Goal: Information Seeking & Learning: Find specific page/section

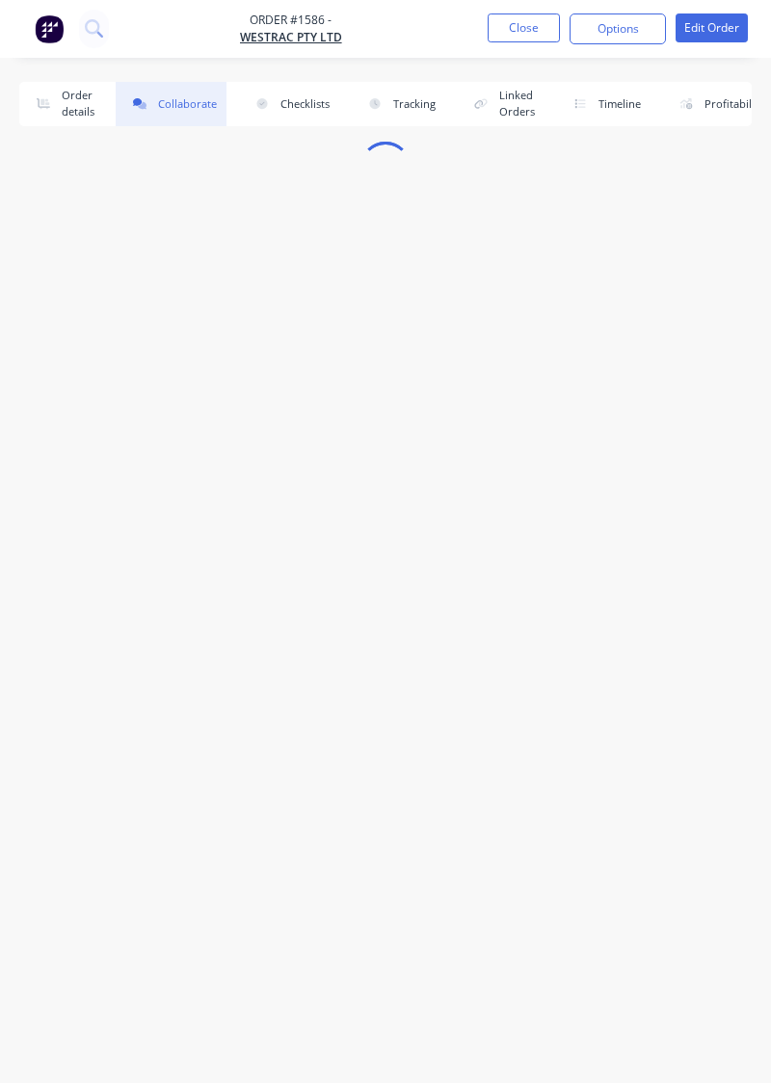
click at [509, 34] on button "Close" at bounding box center [524, 27] width 72 height 29
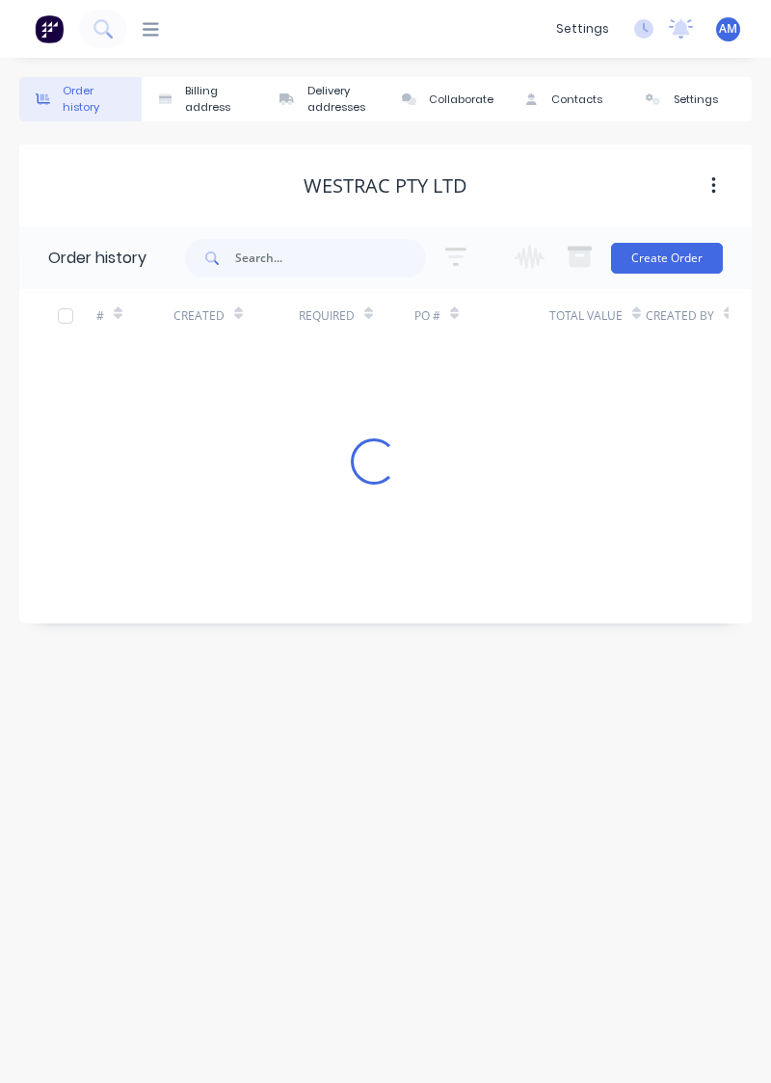
click at [243, 292] on div "Created" at bounding box center [235, 315] width 125 height 53
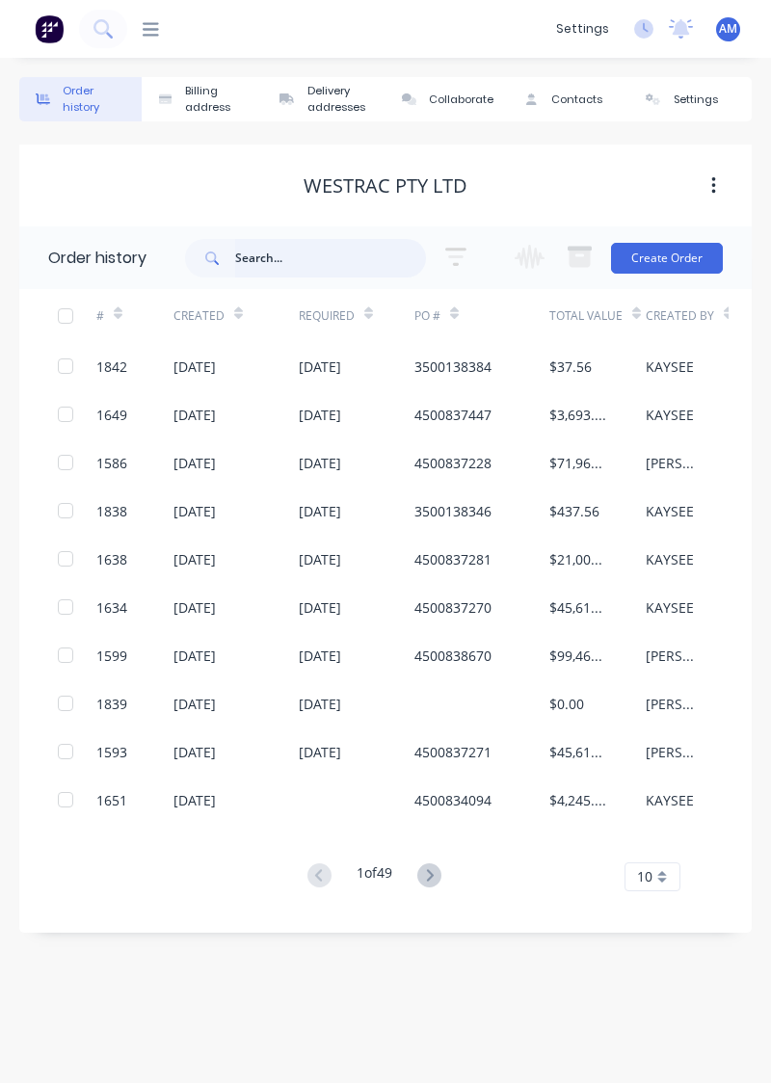
click at [253, 274] on input "text" at bounding box center [330, 258] width 191 height 39
click at [216, 418] on div "[DATE]" at bounding box center [194, 415] width 42 height 20
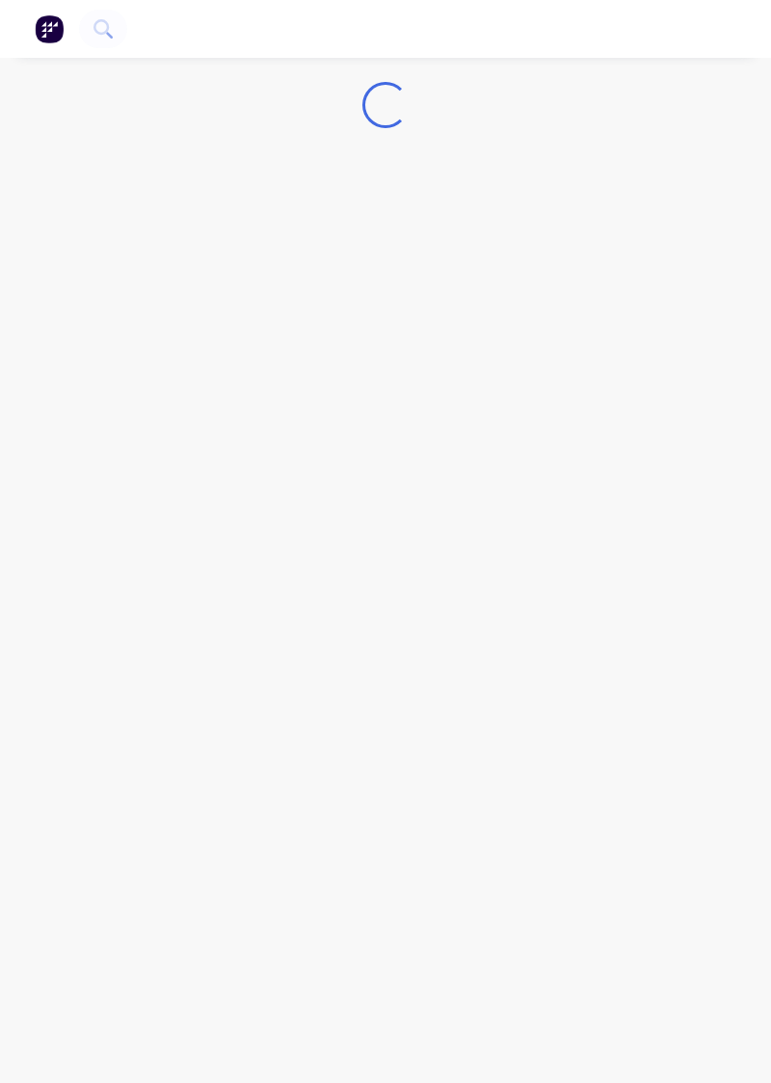
click at [85, 137] on div "Loading..." at bounding box center [385, 541] width 771 height 1083
click at [628, 553] on div "Loading..." at bounding box center [385, 541] width 771 height 1083
click at [646, 177] on div "Loading..." at bounding box center [385, 541] width 771 height 1083
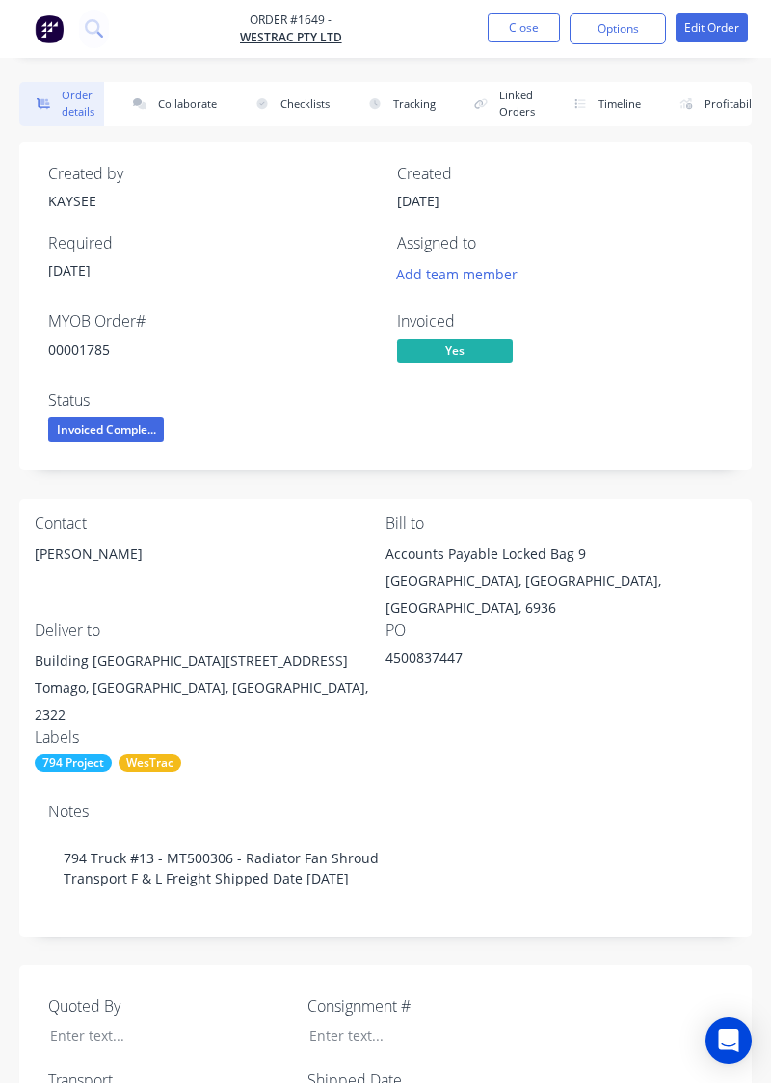
click at [187, 108] on button "Collaborate" at bounding box center [171, 104] width 111 height 44
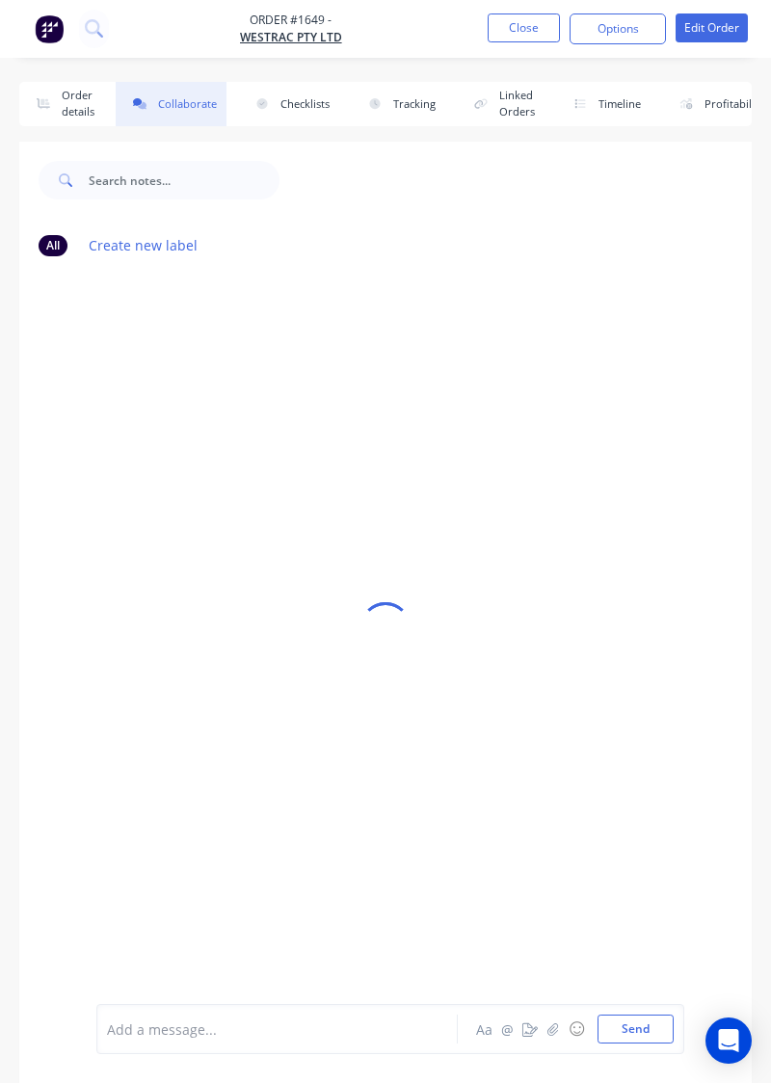
click at [635, 329] on div at bounding box center [385, 627] width 732 height 970
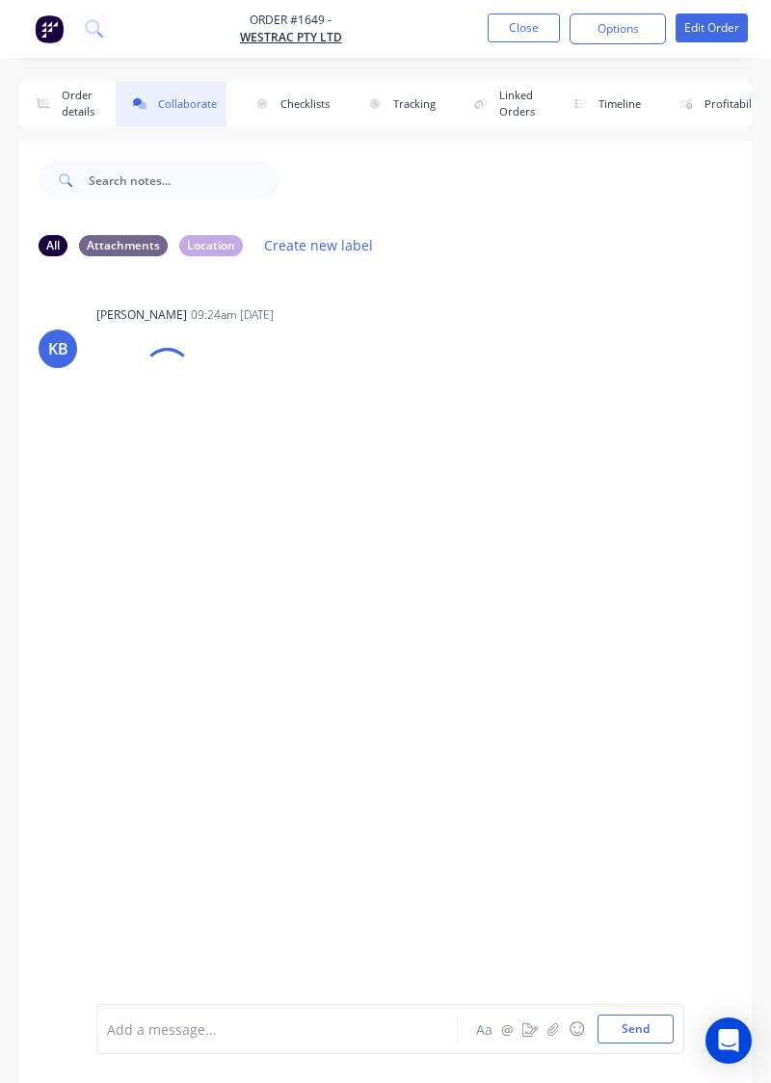
click at [142, 414] on div at bounding box center [143, 396] width 95 height 127
click at [206, 409] on div at bounding box center [165, 408] width 121 height 89
click at [563, 1037] on button "button" at bounding box center [553, 1029] width 23 height 23
click at [148, 933] on img at bounding box center [150, 933] width 50 height 0
click at [644, 1033] on button "Send" at bounding box center [636, 1029] width 76 height 29
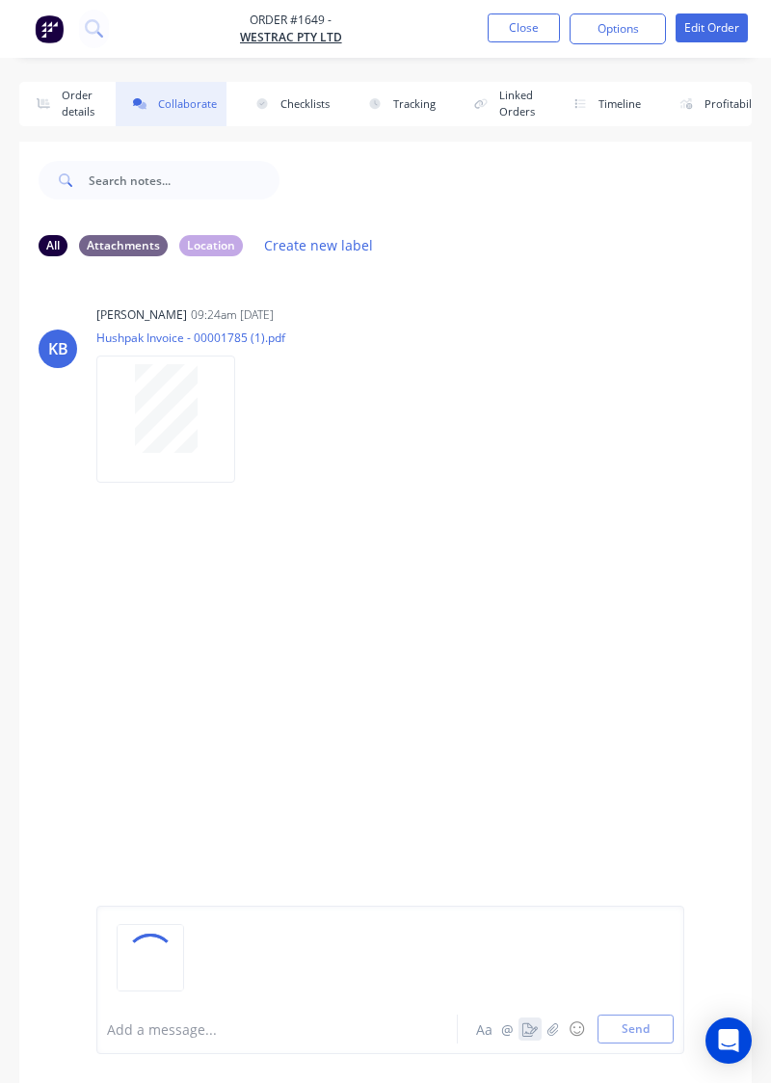
click at [526, 1032] on icon "button" at bounding box center [529, 1029] width 15 height 13
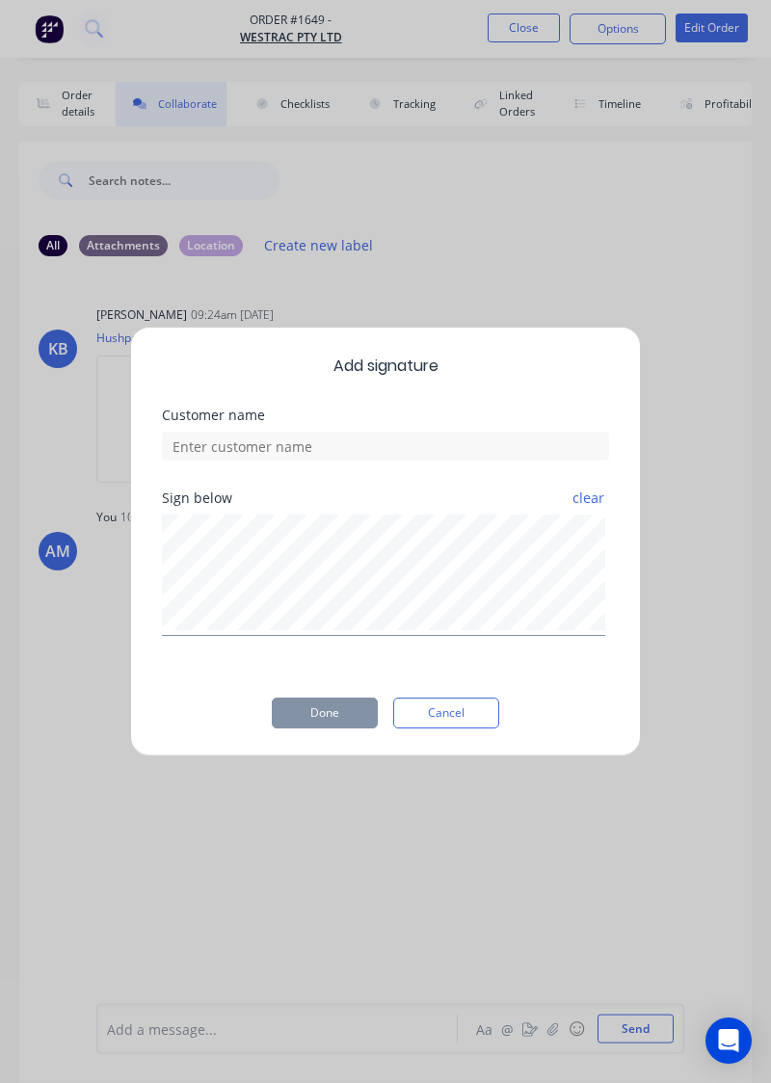
click at [463, 713] on button "Cancel" at bounding box center [446, 713] width 106 height 31
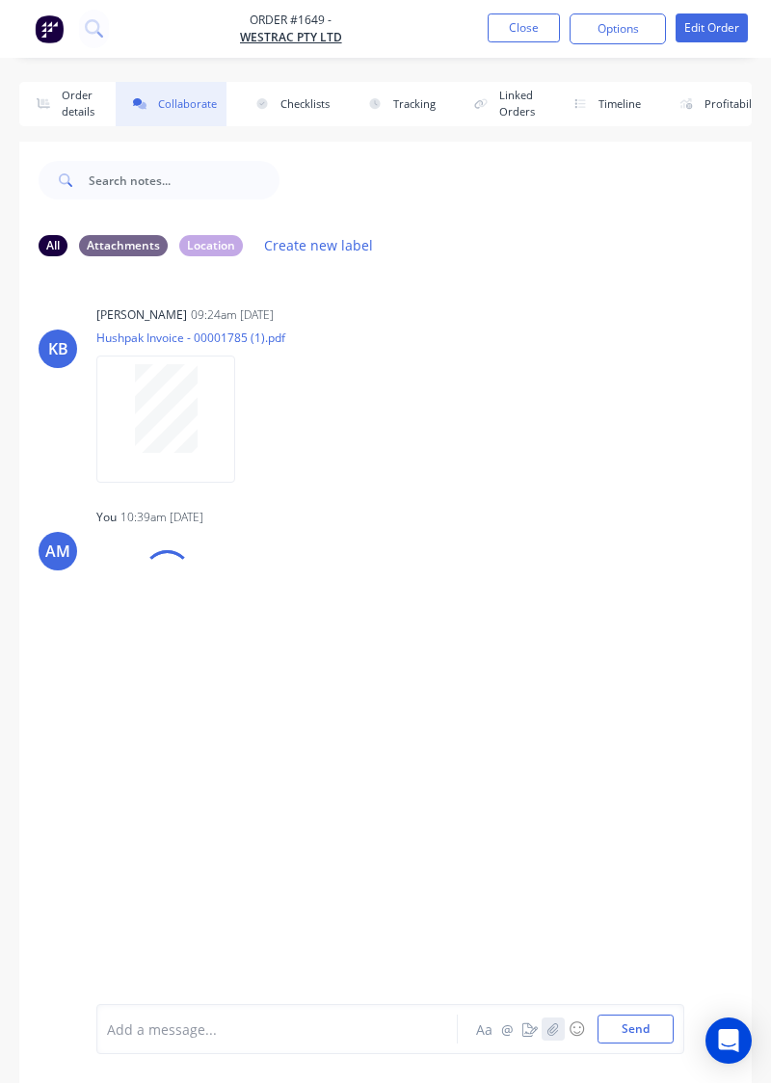
click at [555, 1036] on icon "button" at bounding box center [553, 1029] width 12 height 13
click at [638, 1033] on button "Send" at bounding box center [636, 1029] width 76 height 29
click at [643, 488] on div "KB KAYSEE BROWNE 09:24am 02/09/25 Hushpak Invoice - 00001785 (1).pdf Labels Dow…" at bounding box center [385, 638] width 732 height 732
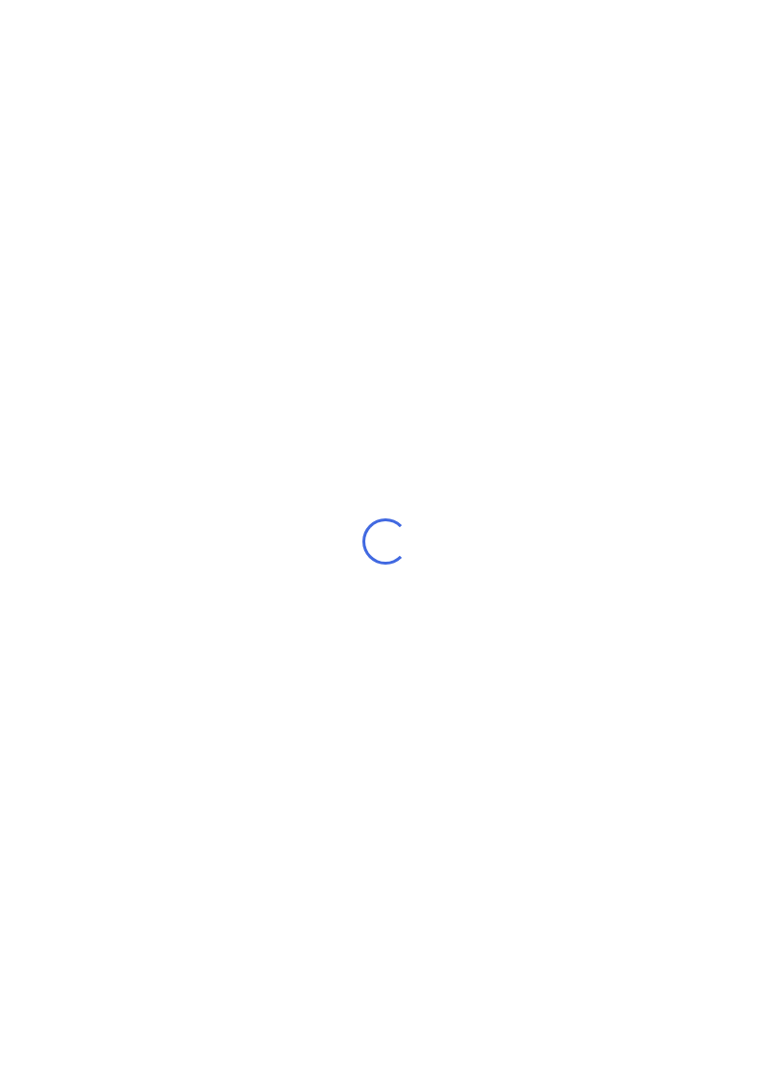
click at [694, 438] on div "Loading..." at bounding box center [385, 541] width 771 height 1083
click at [732, 412] on div "Loading..." at bounding box center [385, 541] width 771 height 1083
click at [715, 443] on div "Loading..." at bounding box center [385, 541] width 771 height 1083
click at [575, 480] on div "Loading..." at bounding box center [385, 541] width 771 height 1083
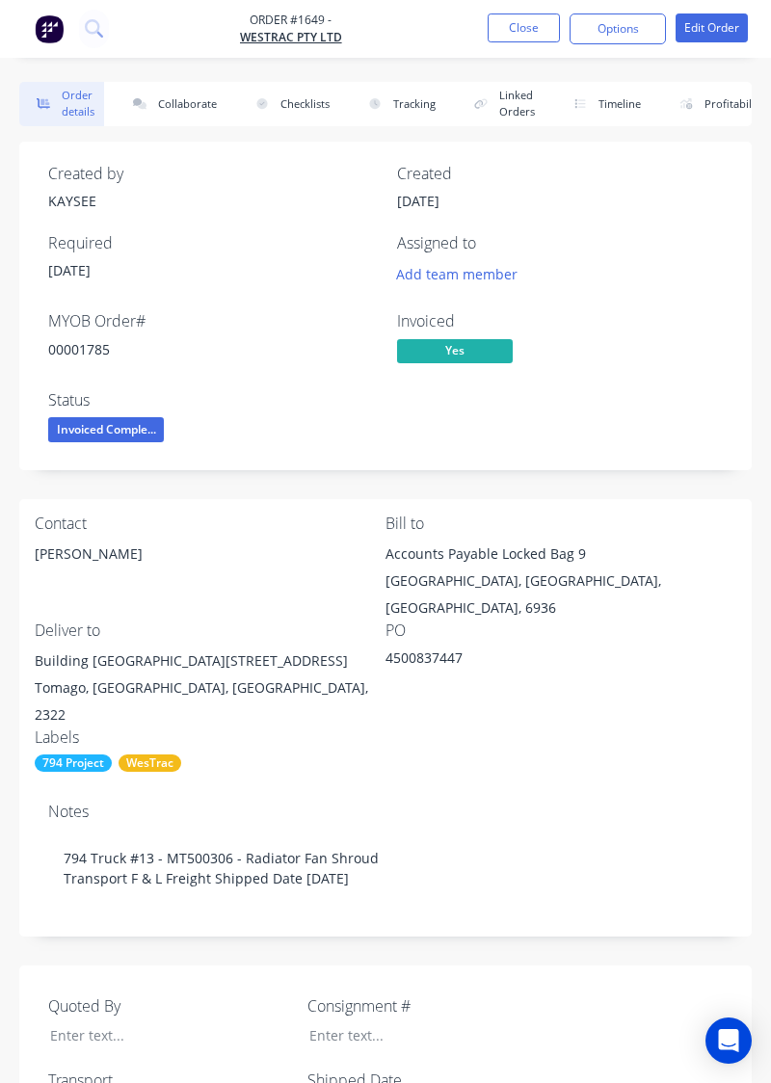
click at [167, 107] on button "Collaborate" at bounding box center [171, 104] width 111 height 44
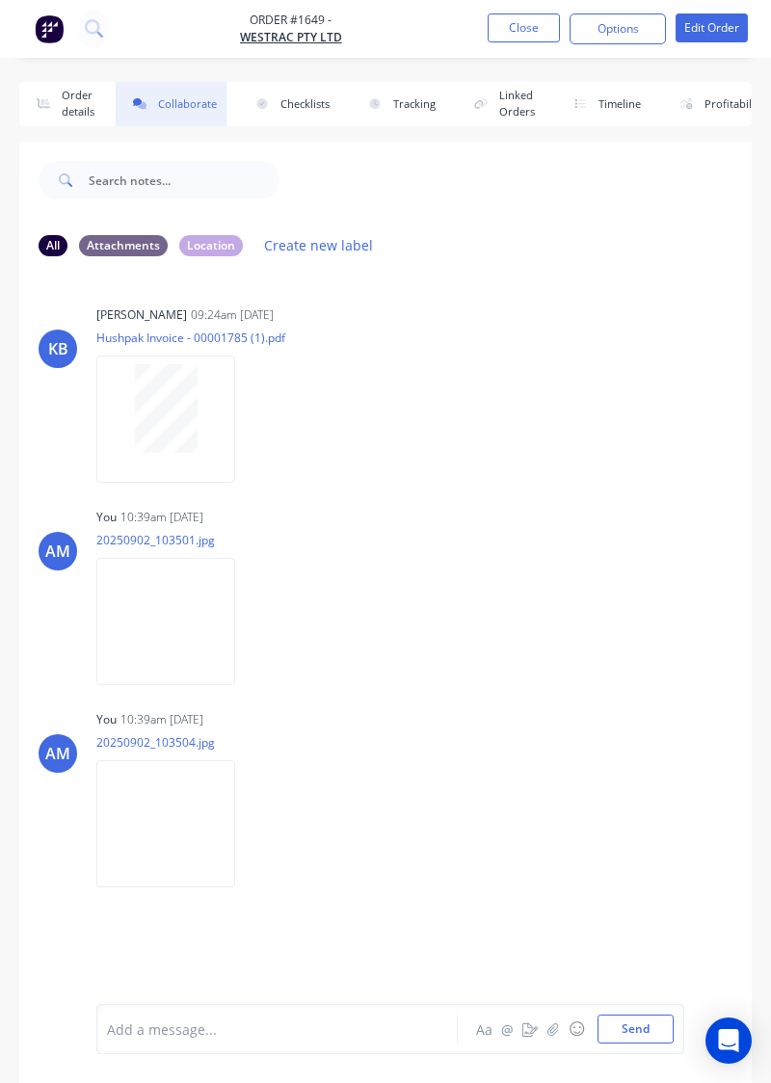
click at [680, 254] on div "All Attachments Location Create new label" at bounding box center [386, 245] width 694 height 26
click at [175, 567] on div at bounding box center [168, 575] width 56 height 56
click at [184, 623] on img at bounding box center [165, 621] width 139 height 126
click at [226, 827] on img at bounding box center [165, 823] width 139 height 126
click at [534, 39] on button "Close" at bounding box center [524, 27] width 72 height 29
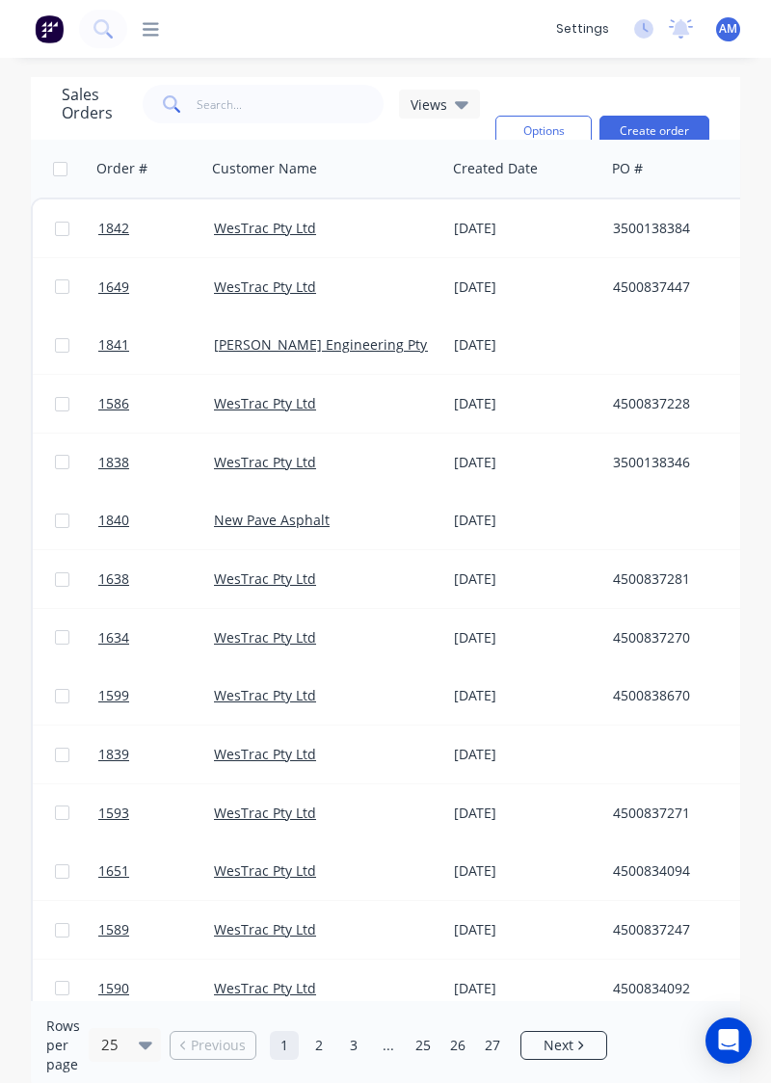
click at [470, 114] on div "Views" at bounding box center [439, 104] width 81 height 29
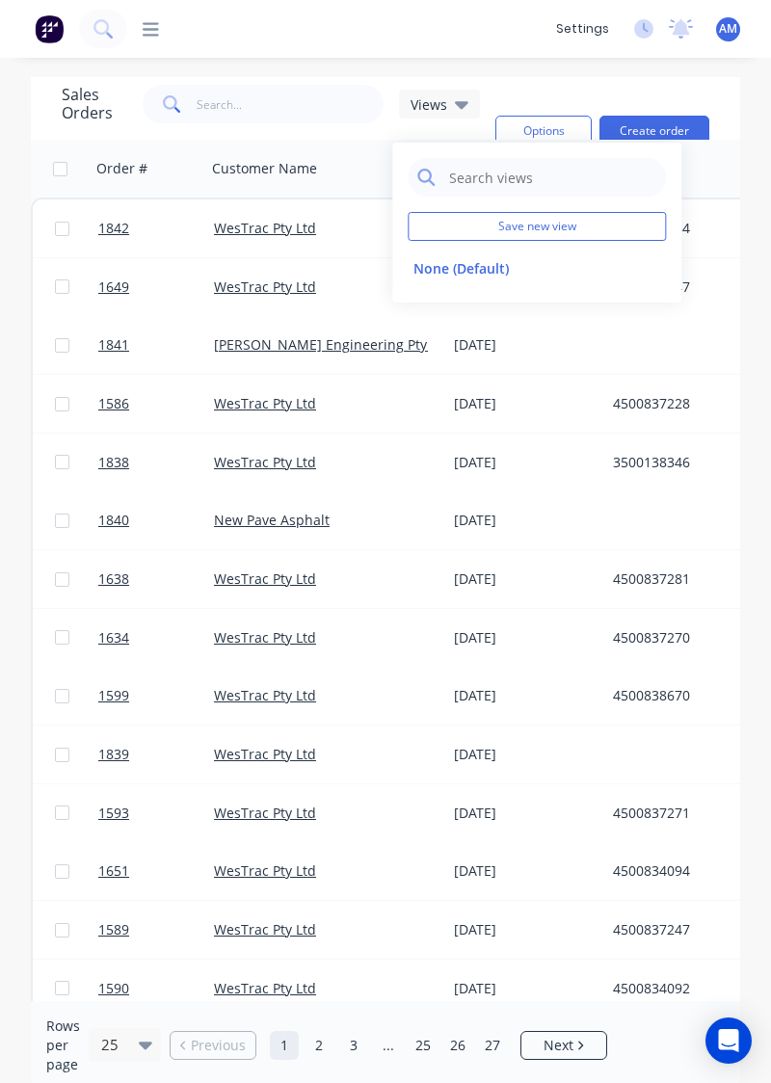
click at [645, 34] on icon at bounding box center [643, 28] width 19 height 19
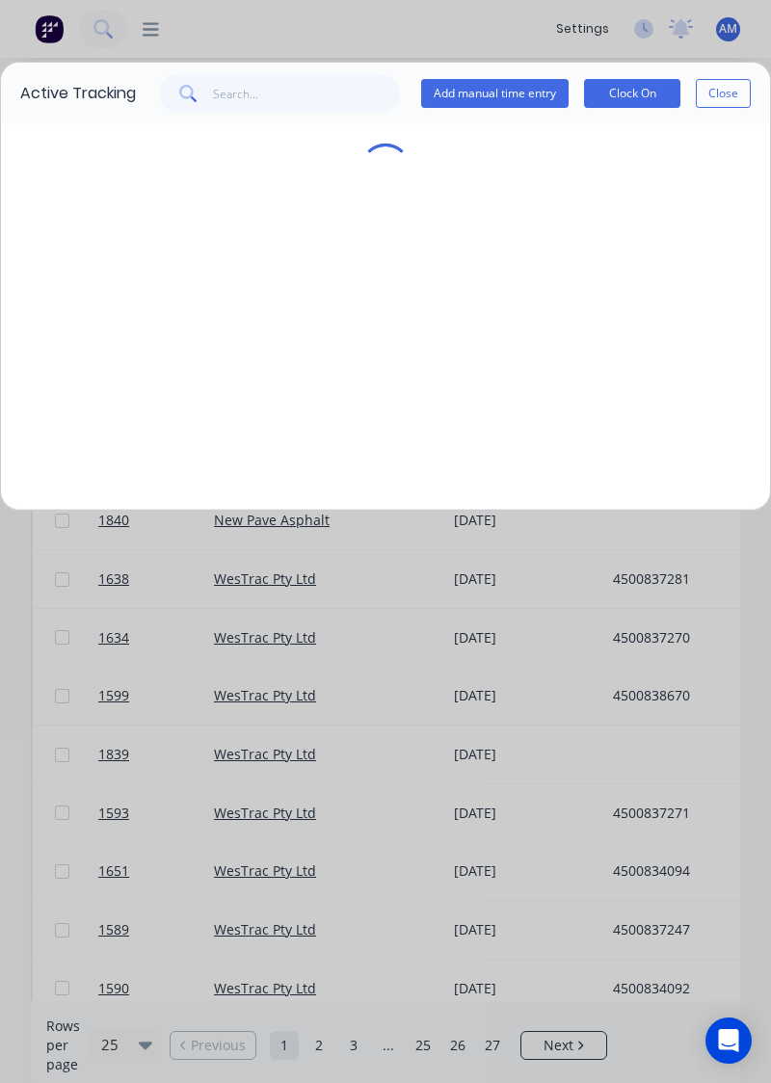
click at [737, 104] on button "Close" at bounding box center [723, 93] width 55 height 29
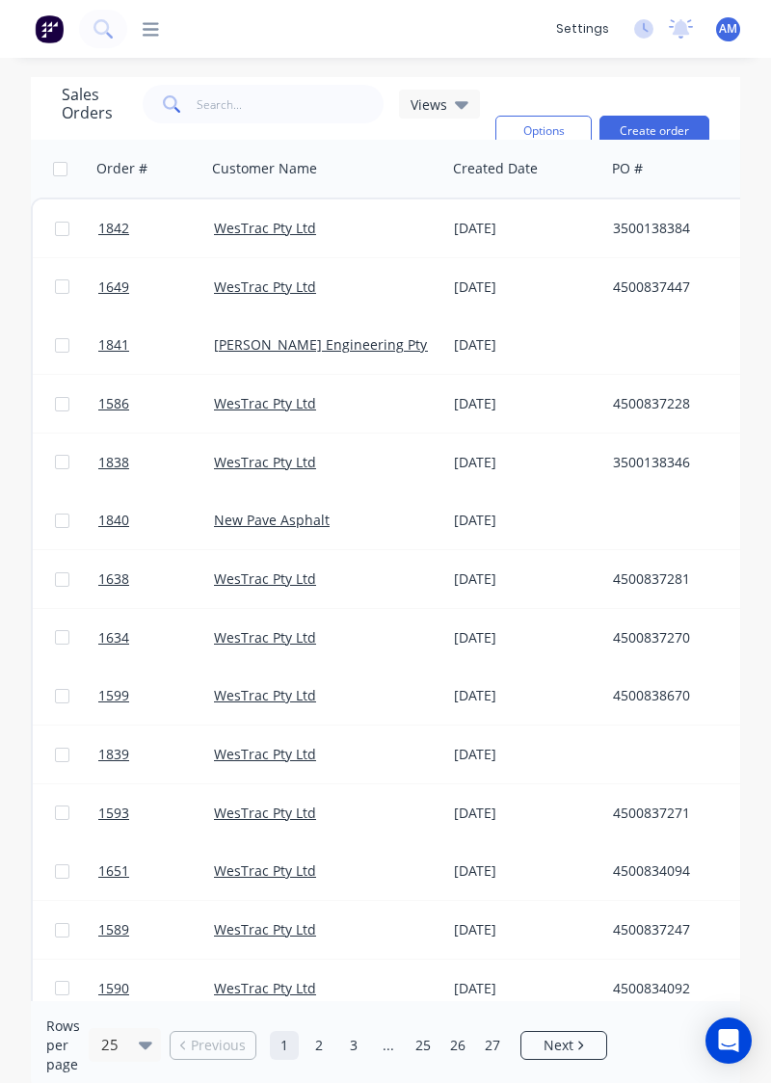
click at [727, 35] on span "AM" at bounding box center [728, 28] width 18 height 17
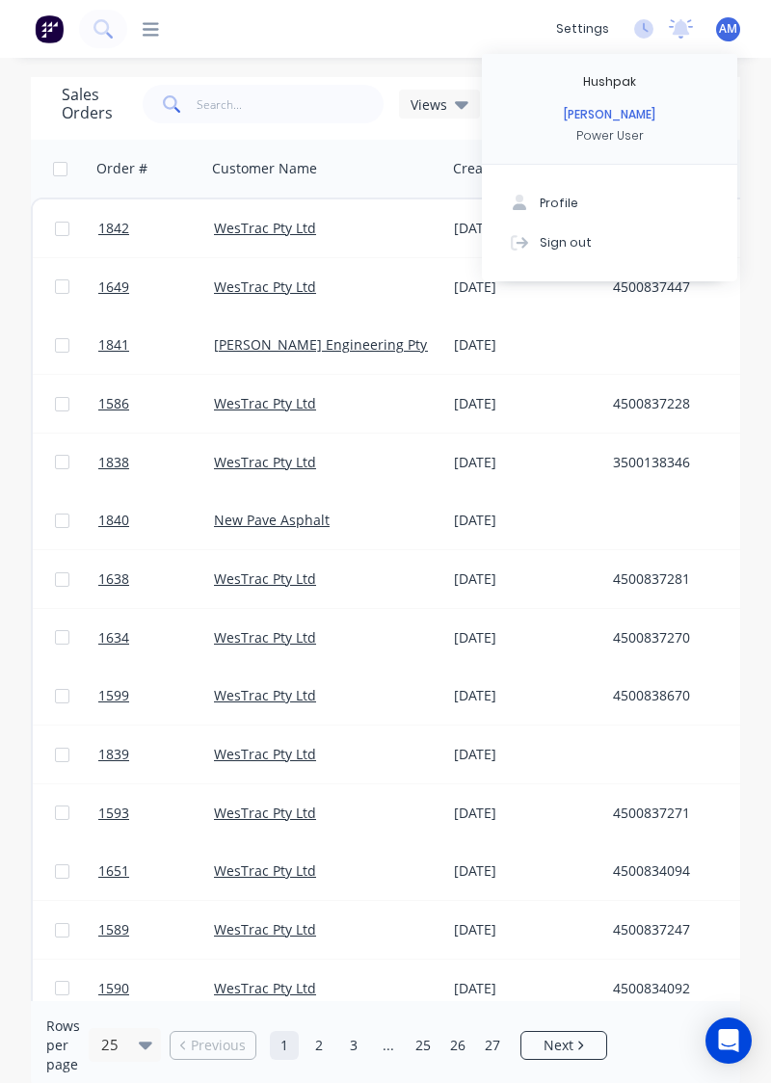
click at [636, 27] on icon at bounding box center [643, 28] width 19 height 19
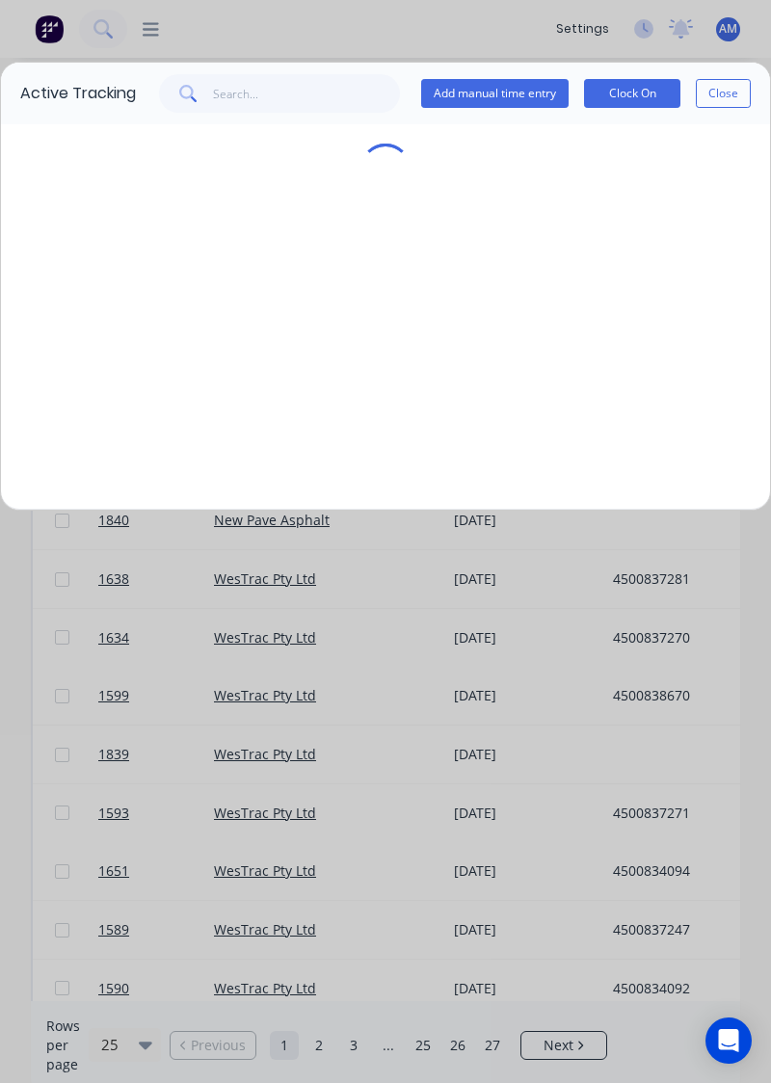
click at [646, 35] on div "Active Tracking Add manual time entry Clock On Close" at bounding box center [385, 541] width 771 height 1083
click at [736, 120] on div "Active Tracking Add manual time entry Clock On Close" at bounding box center [385, 94] width 769 height 62
click at [736, 119] on div "Active Tracking Add manual time entry Clock On Close" at bounding box center [385, 94] width 769 height 62
click at [732, 96] on button "Close" at bounding box center [723, 93] width 55 height 29
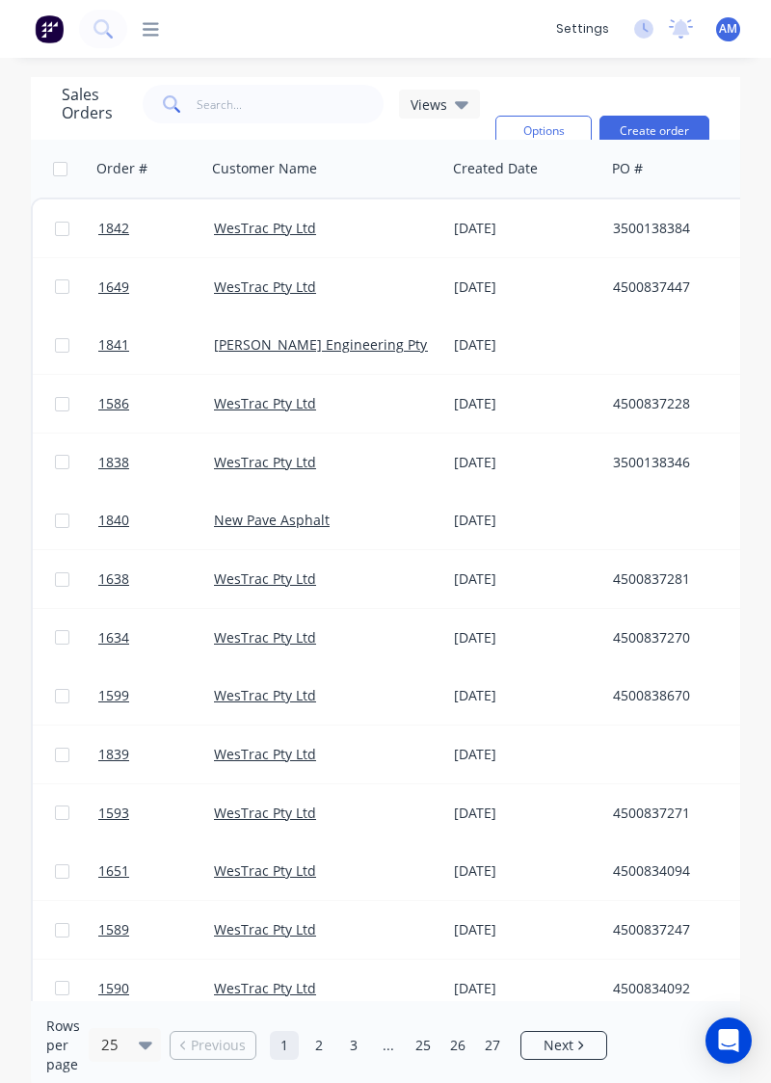
click at [470, 110] on div "Views" at bounding box center [439, 104] width 81 height 29
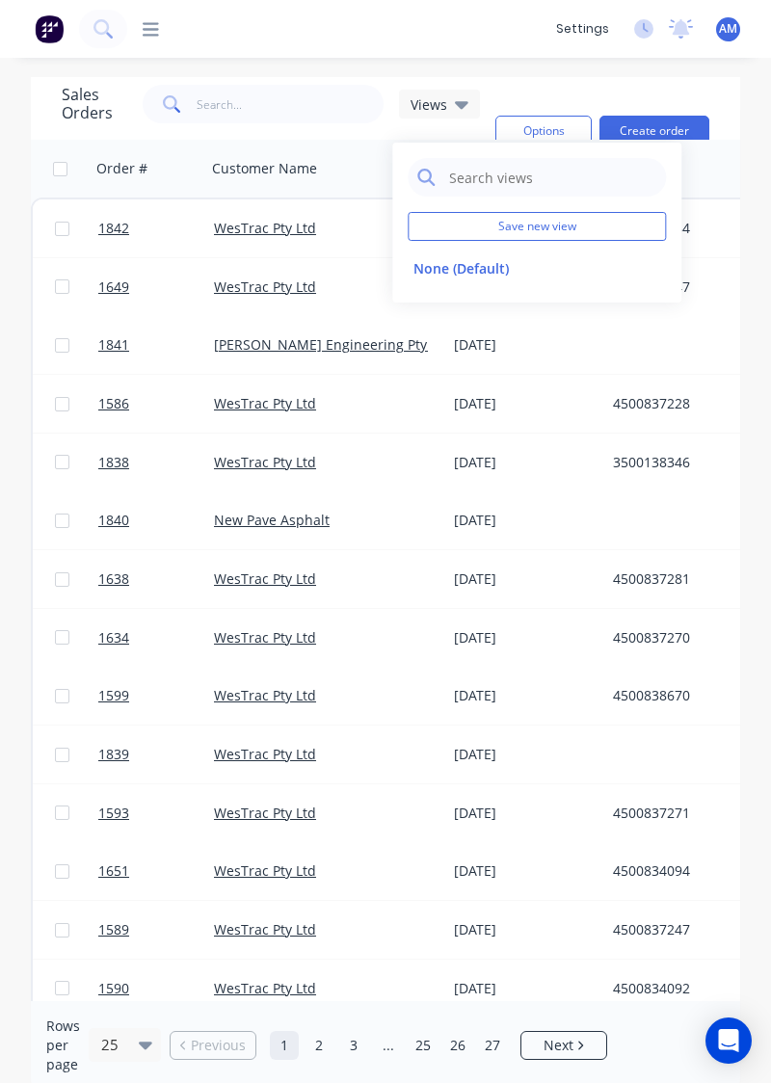
click at [587, 411] on div "[DATE]" at bounding box center [526, 403] width 144 height 19
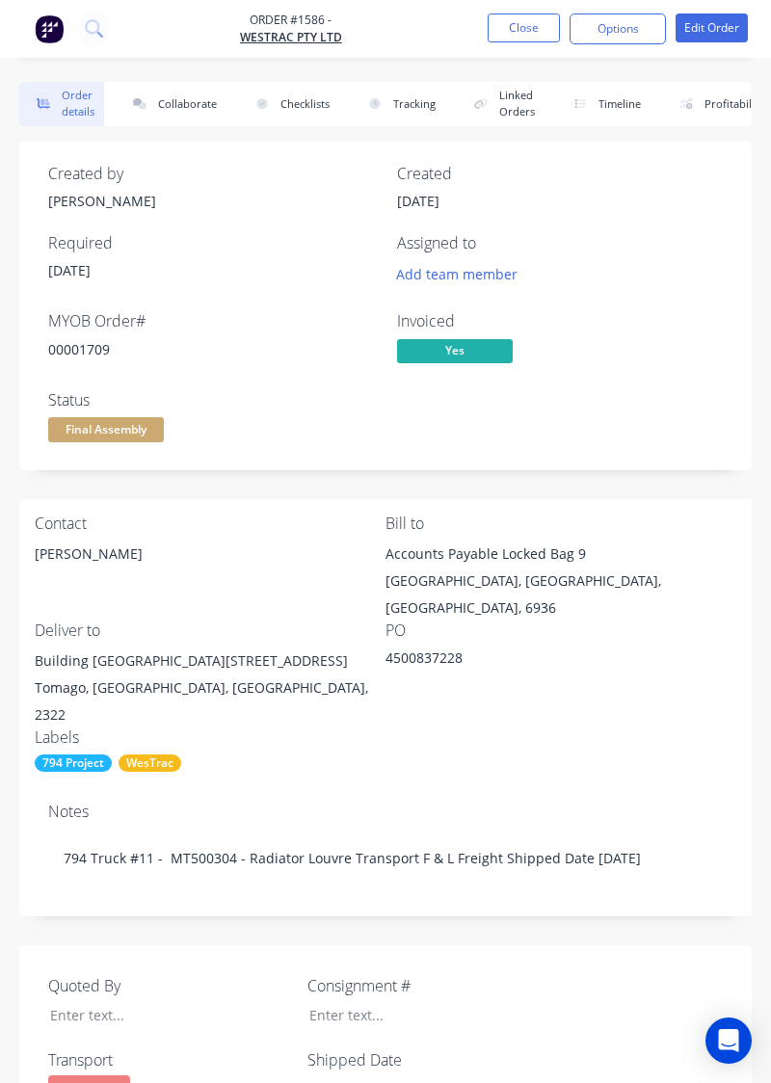
click at [570, 27] on button "Options" at bounding box center [618, 28] width 96 height 31
click at [535, 29] on button "Close" at bounding box center [524, 27] width 72 height 29
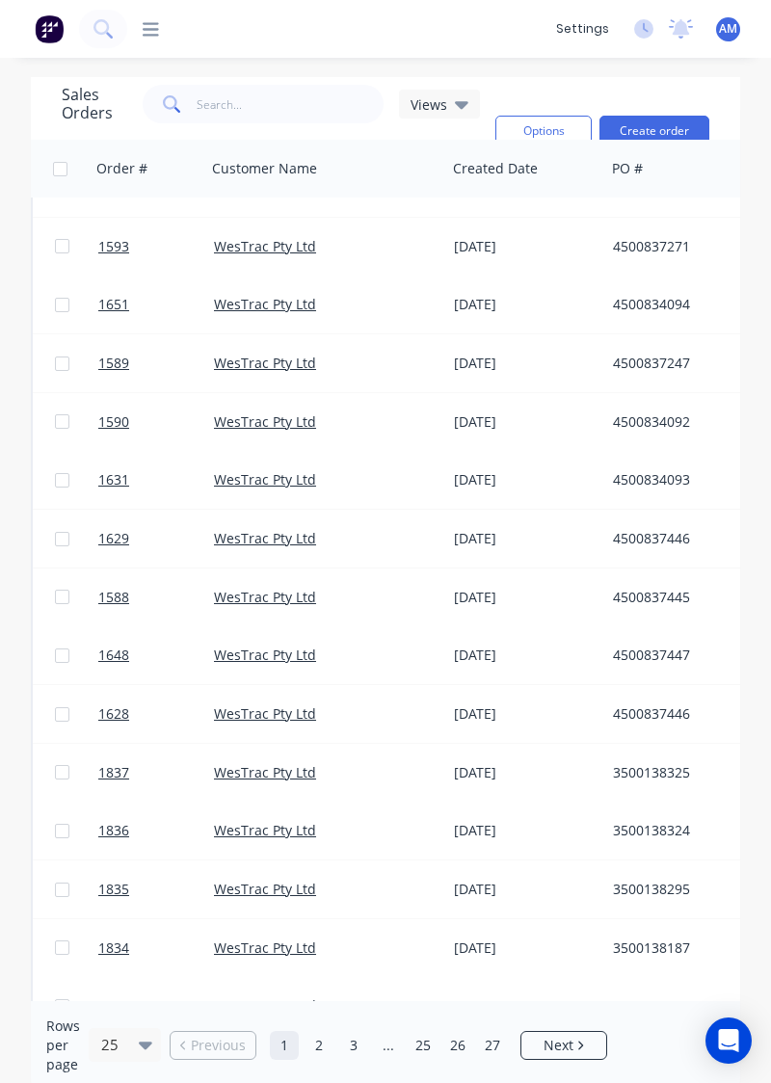
scroll to position [586, 0]
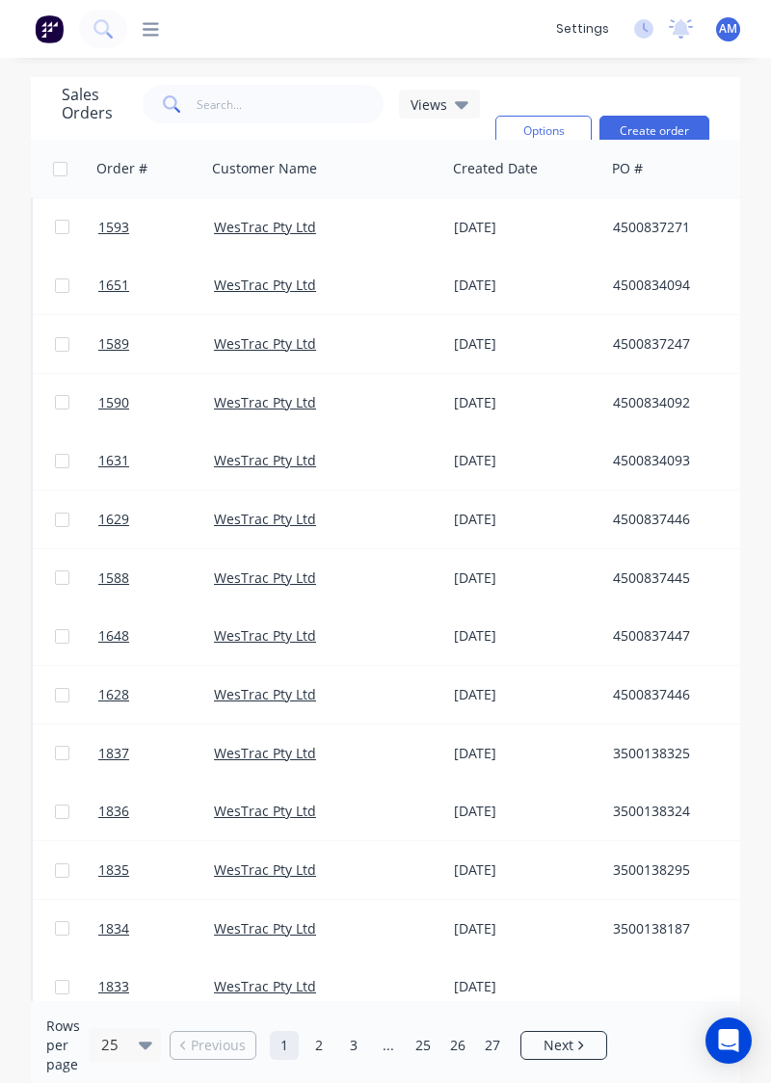
click at [631, 1047] on div at bounding box center [725, 1046] width 241 height 58
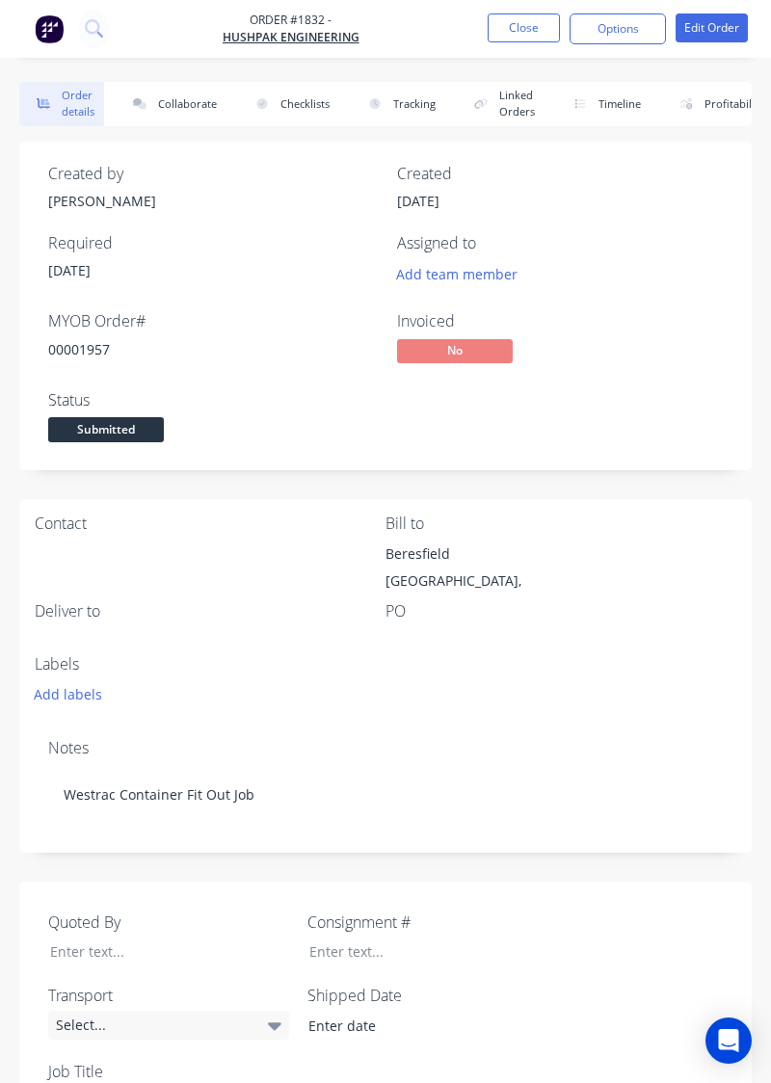
click at [532, 23] on button "Close" at bounding box center [524, 27] width 72 height 29
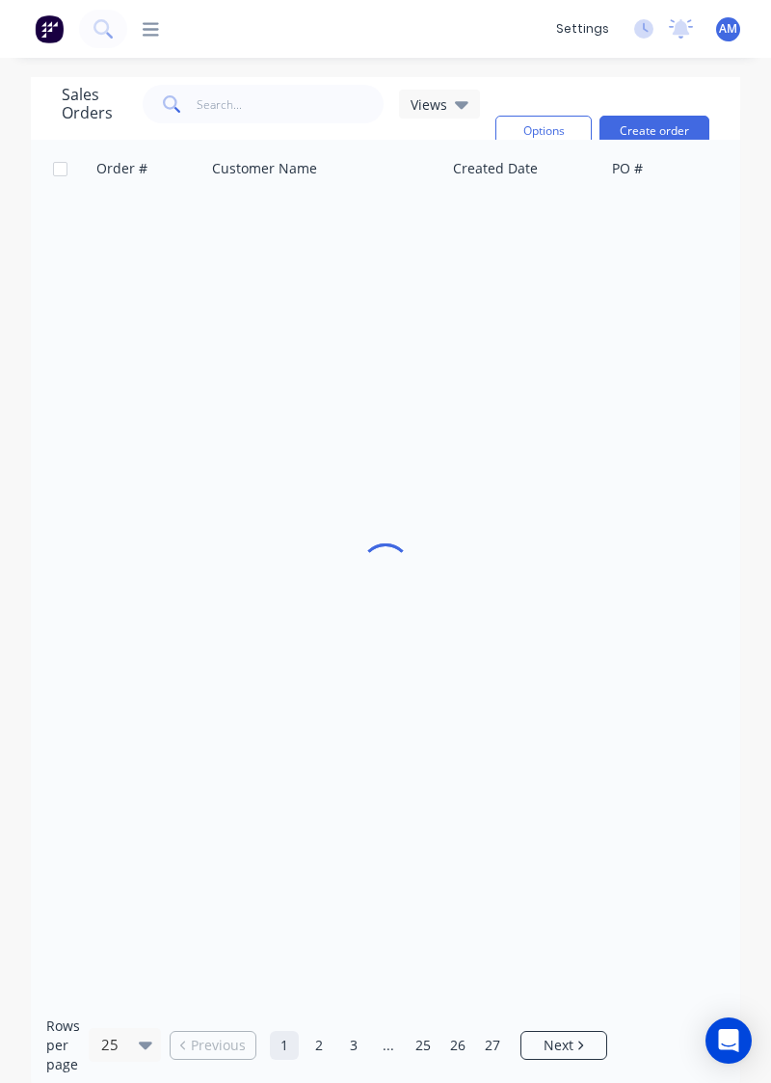
click at [520, 30] on div "dashboard products Product Catalogue Materials sales Sales Orders Customers Pri…" at bounding box center [336, 28] width 419 height 19
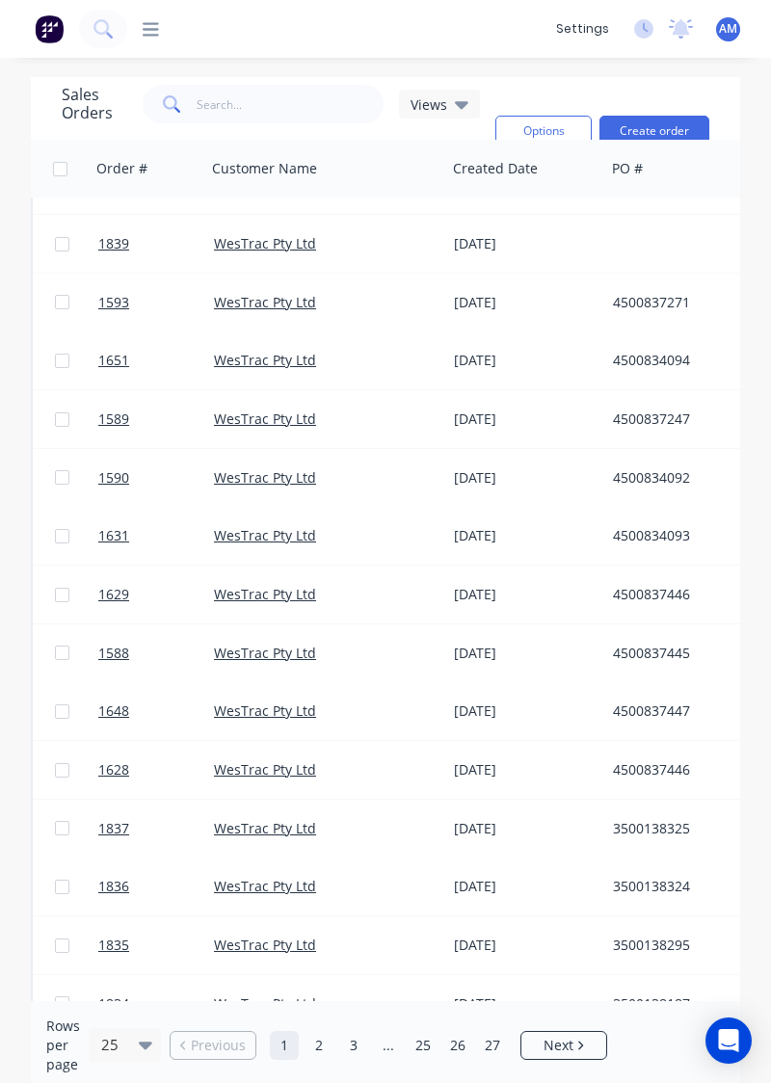
scroll to position [586, 0]
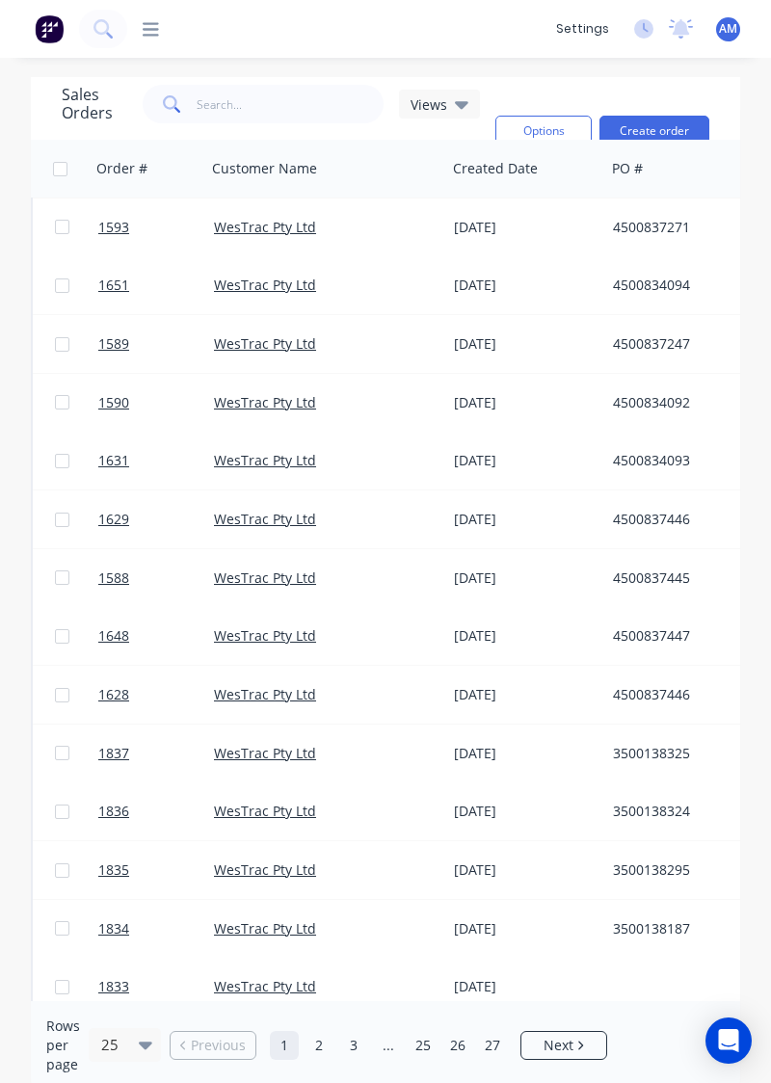
click at [660, 933] on div "3500138187" at bounding box center [720, 928] width 214 height 19
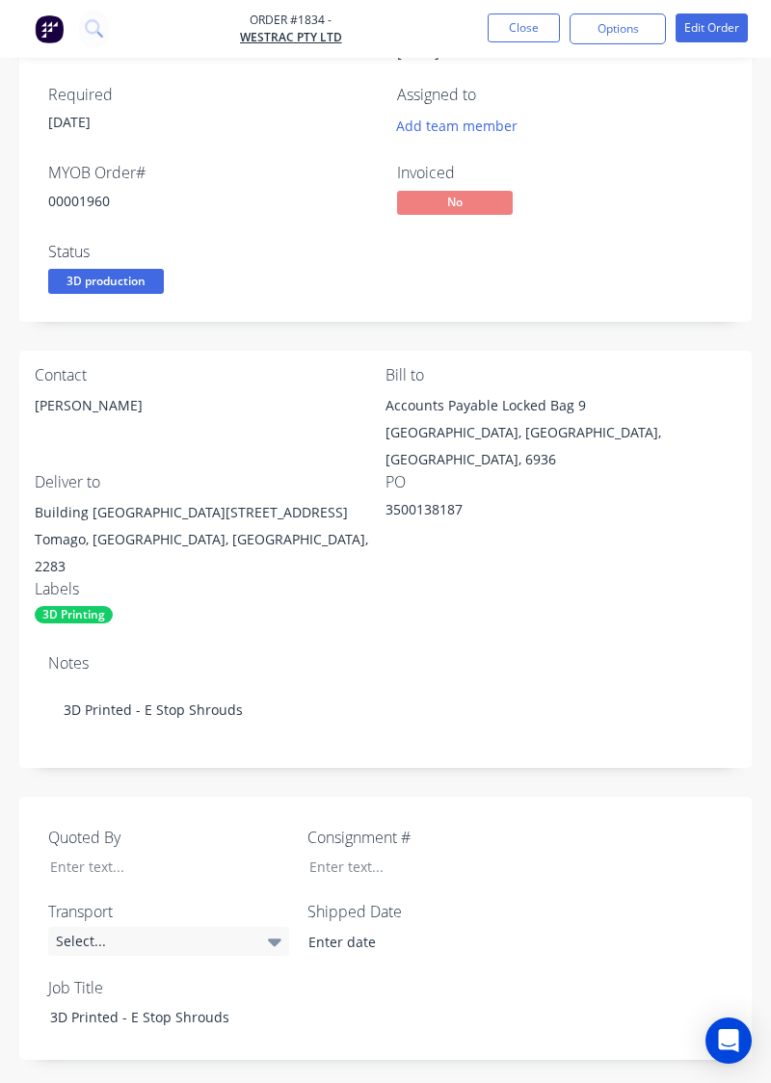
scroll to position [499, 0]
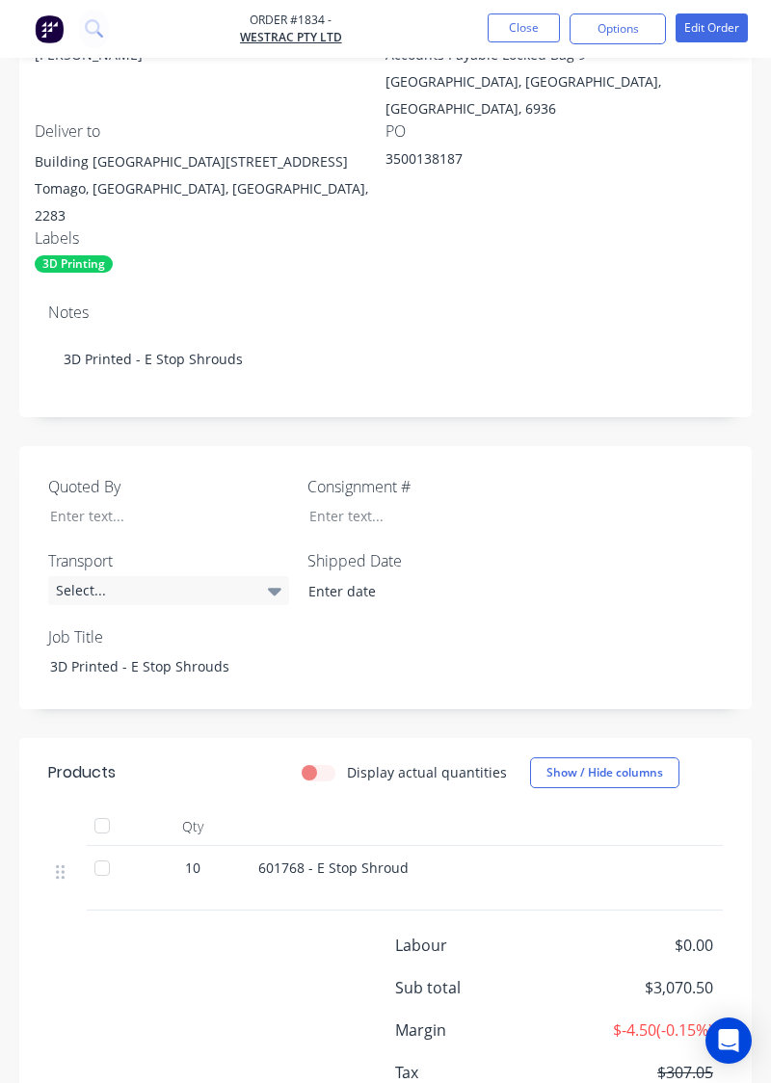
click at [316, 766] on header "Products Display actual quantities Show / Hide columns" at bounding box center [385, 772] width 732 height 69
click at [347, 762] on label "Display actual quantities" at bounding box center [427, 772] width 160 height 20
click at [317, 762] on input "Display actual quantities" at bounding box center [309, 771] width 15 height 18
click at [347, 762] on label "Display actual quantities" at bounding box center [427, 772] width 160 height 20
click at [317, 762] on input "Display actual quantities" at bounding box center [309, 771] width 15 height 18
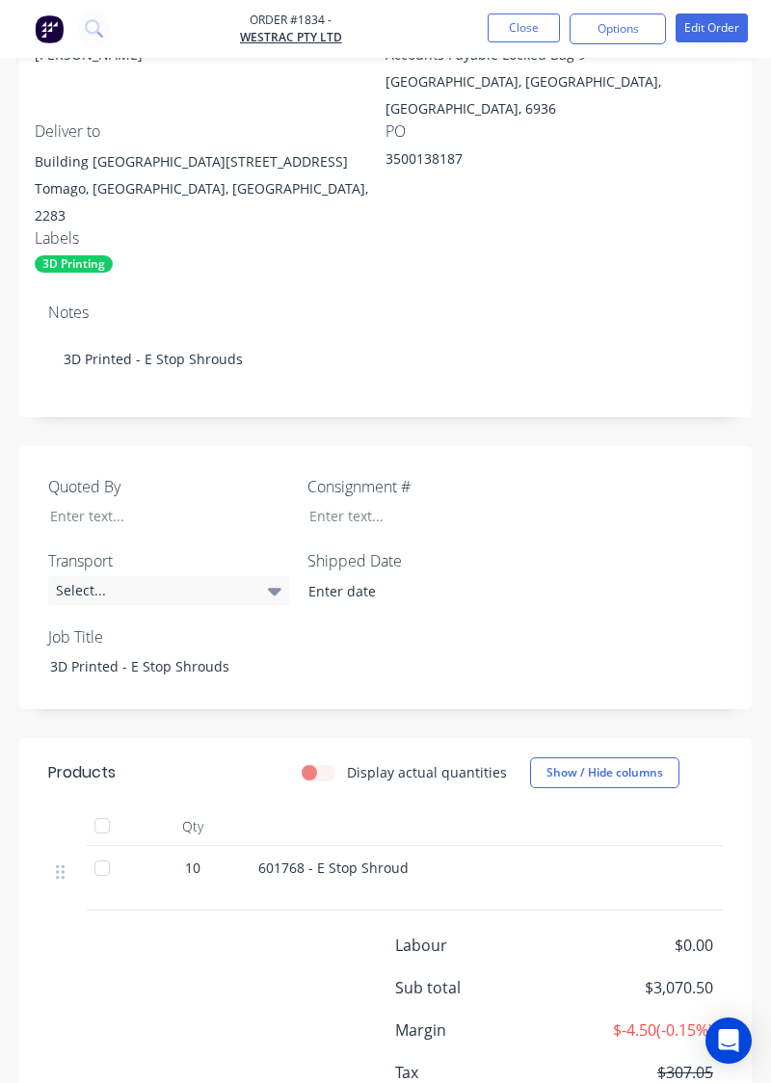
click at [347, 762] on label "Display actual quantities" at bounding box center [427, 772] width 160 height 20
click at [317, 762] on input "Display actual quantities" at bounding box center [309, 771] width 15 height 18
click at [347, 762] on label "Display actual quantities" at bounding box center [427, 772] width 160 height 20
click at [317, 762] on input "Display actual quantities" at bounding box center [309, 771] width 15 height 18
checkbox input "false"
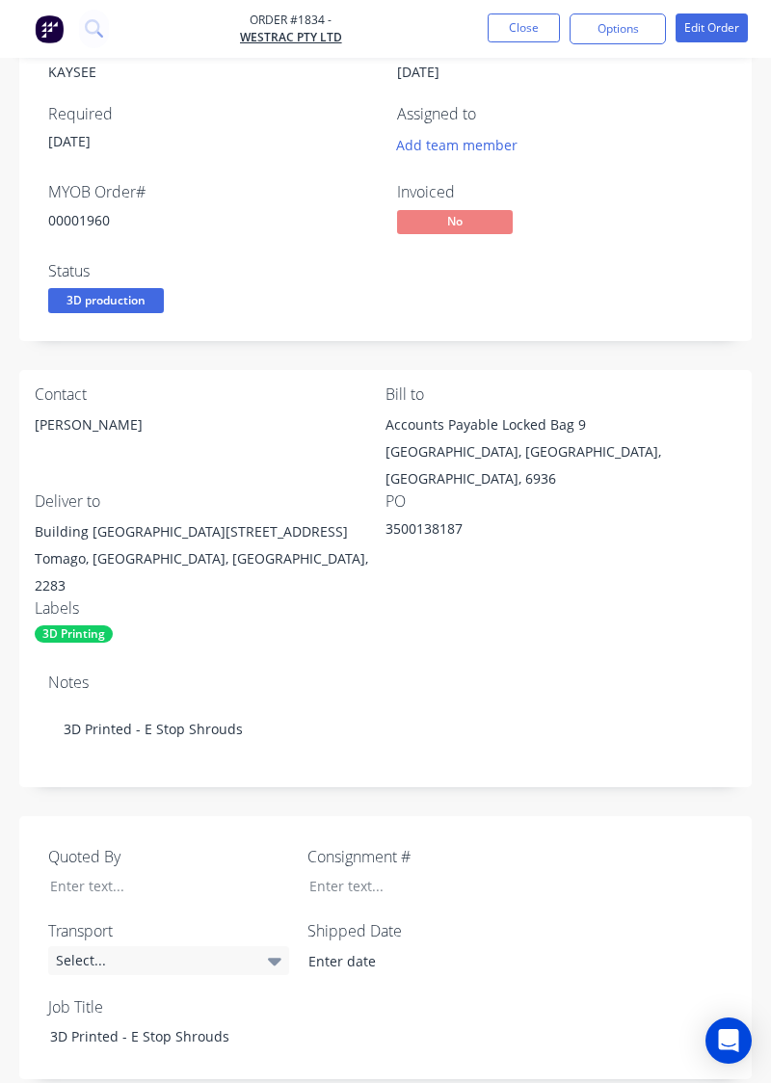
scroll to position [0, 0]
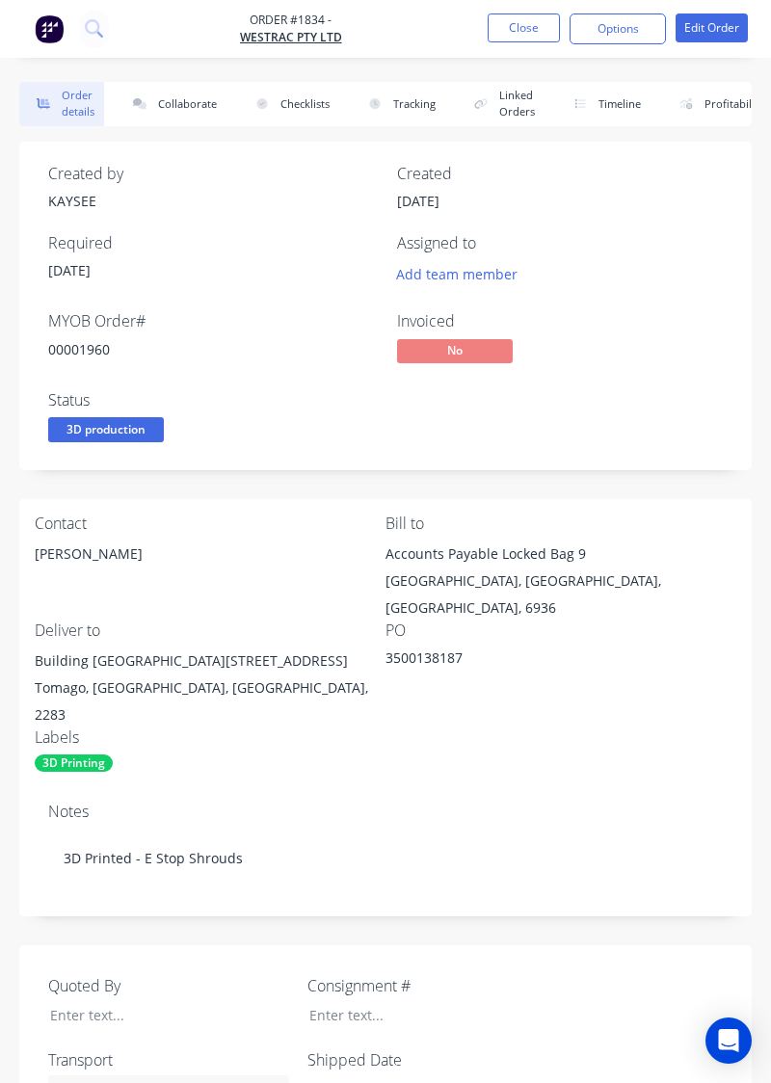
click at [521, 33] on button "Close" at bounding box center [524, 27] width 72 height 29
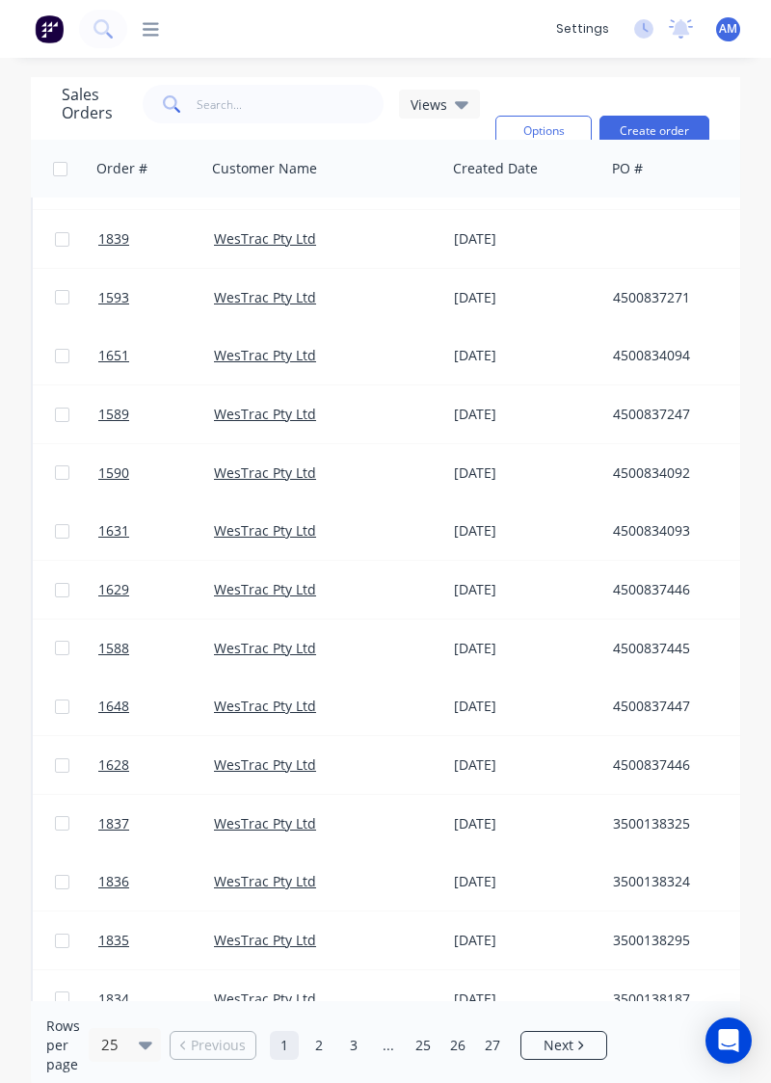
scroll to position [586, 0]
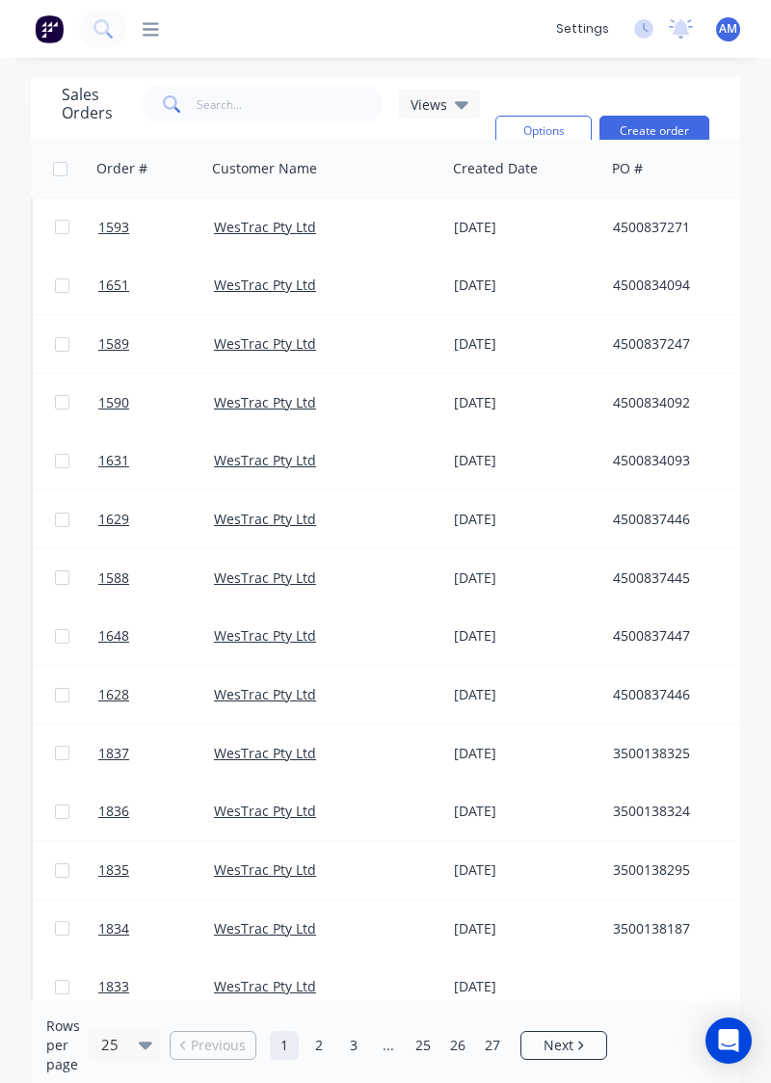
click at [672, 815] on div "3500138324" at bounding box center [720, 811] width 214 height 19
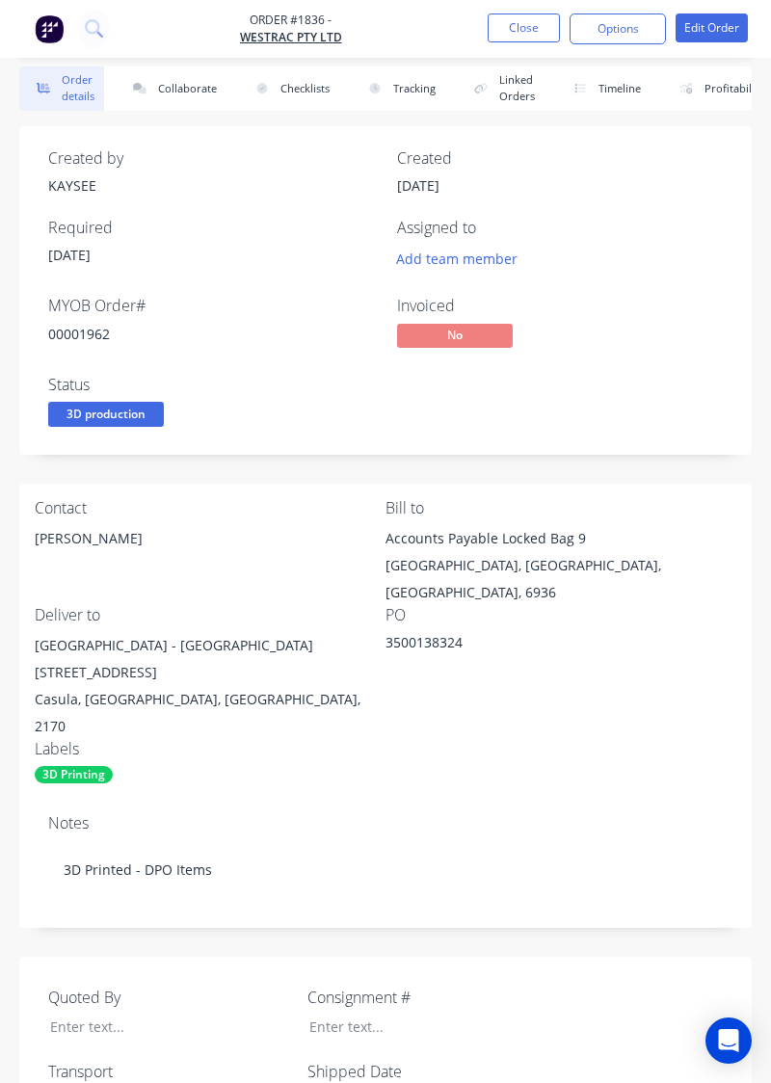
scroll to position [499, 0]
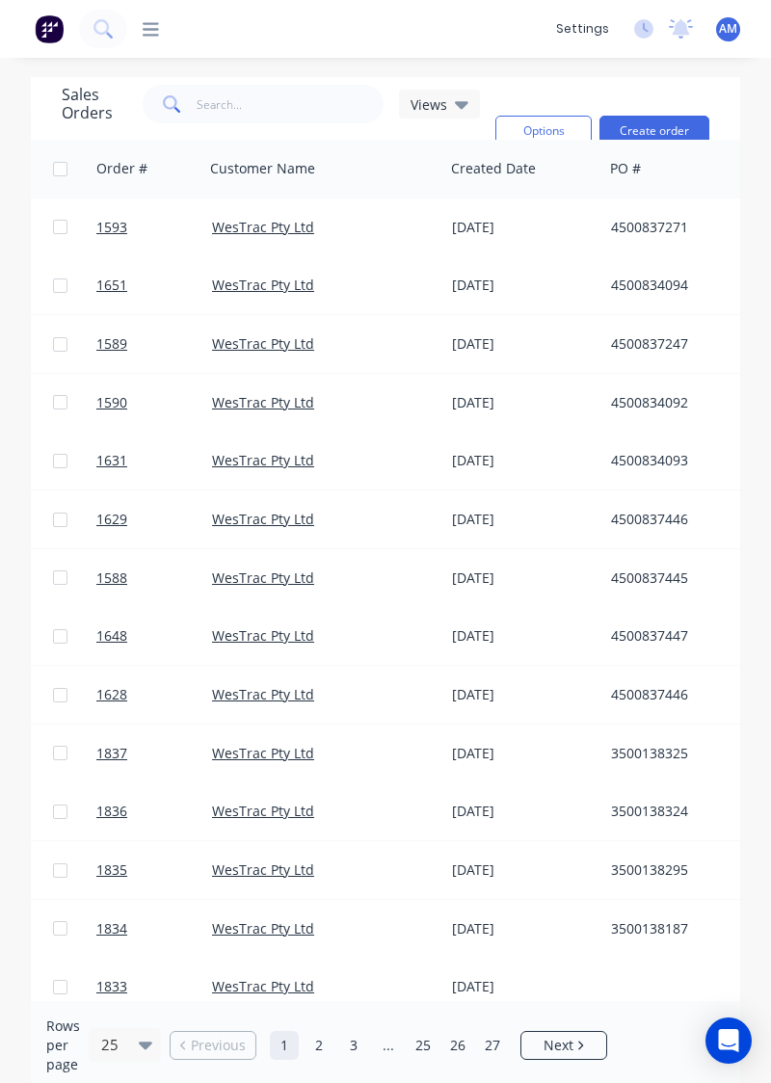
scroll to position [586, 0]
click at [621, 705] on div "4500837446" at bounding box center [725, 695] width 241 height 58
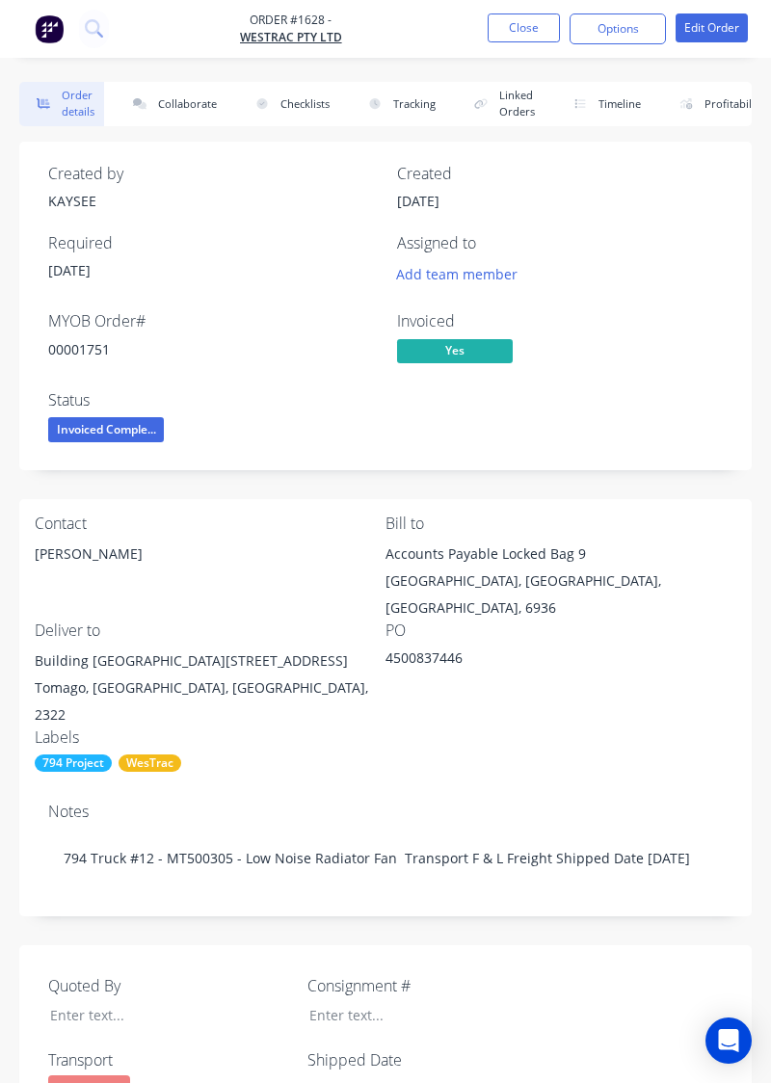
click at [81, 755] on div "794 Project" at bounding box center [73, 763] width 77 height 17
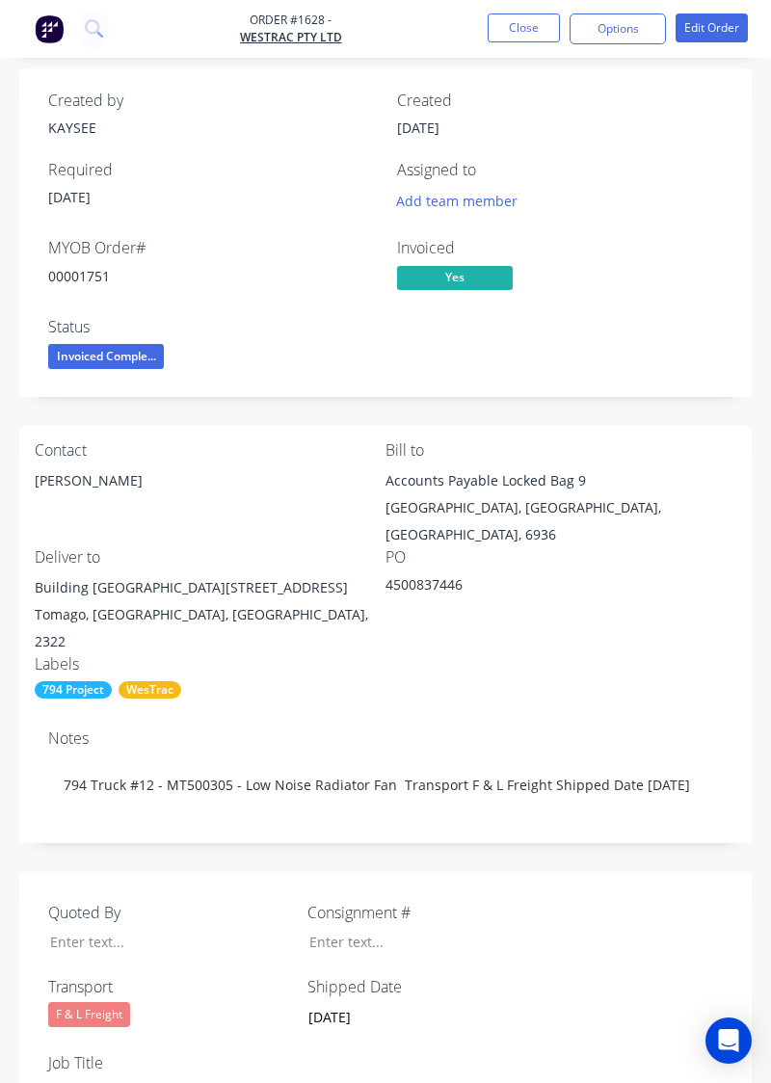
scroll to position [74, 0]
click at [62, 680] on div "794 Project" at bounding box center [73, 688] width 77 height 17
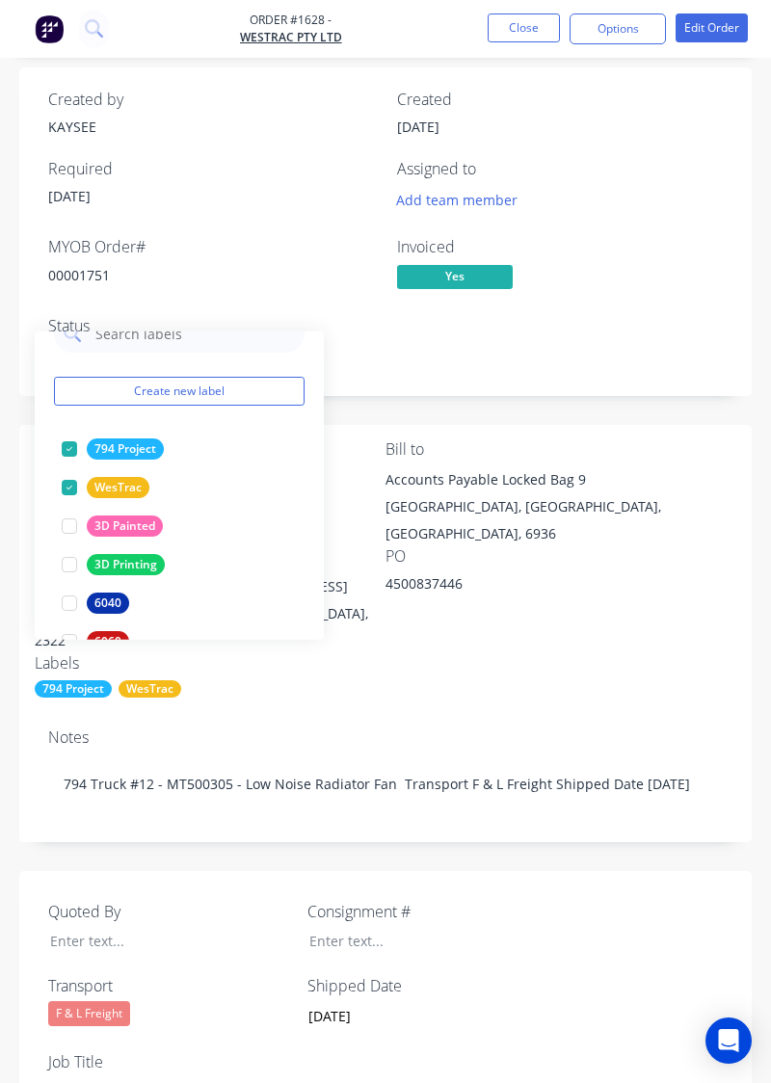
scroll to position [0, 0]
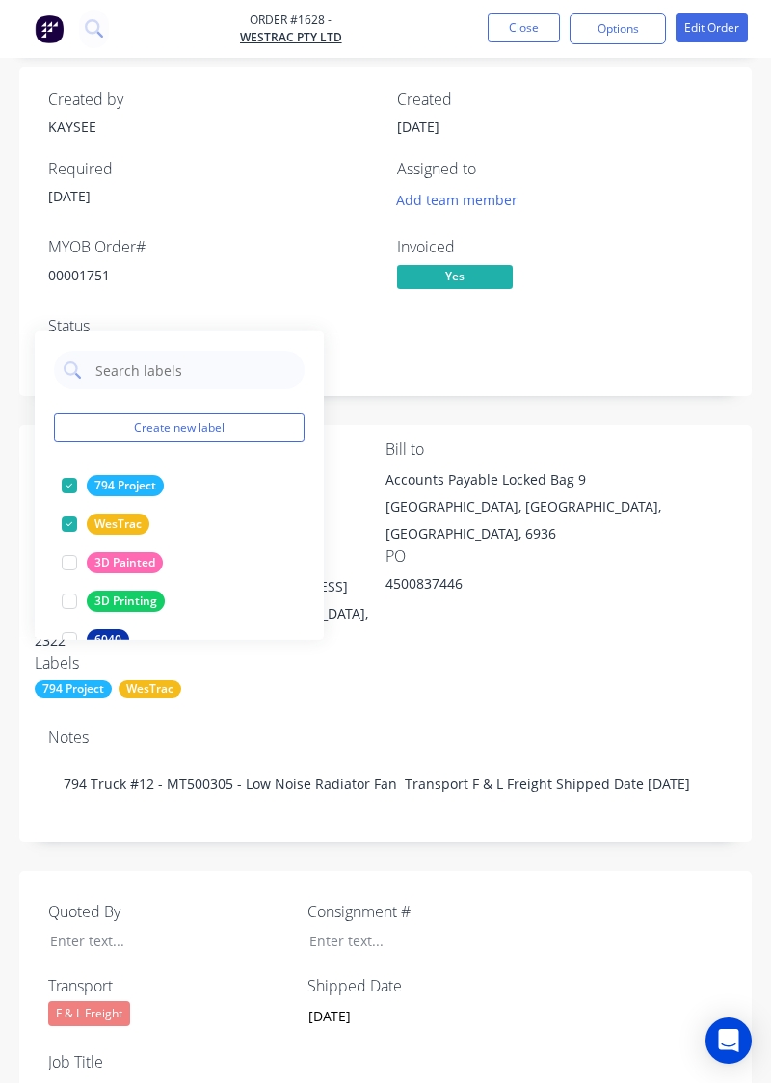
click at [436, 675] on div "Contact [PERSON_NAME] [PERSON_NAME] to Accounts Payable Locked Bag [STREET_ADDR…" at bounding box center [385, 569] width 732 height 289
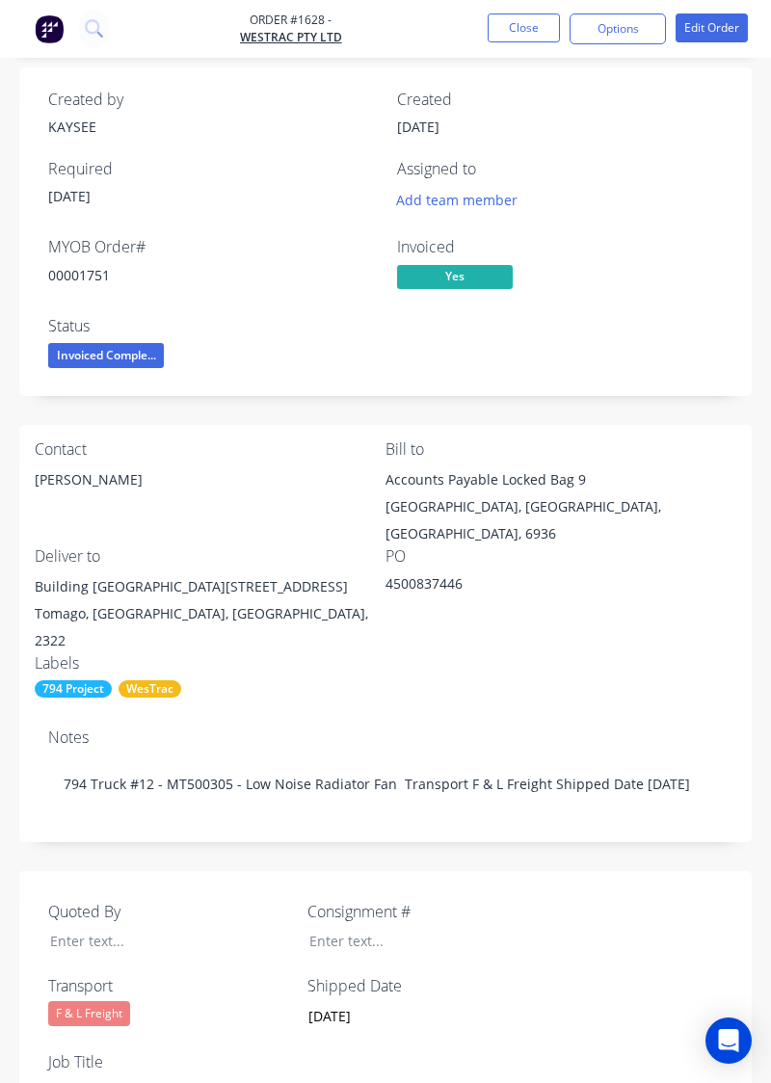
click at [507, 42] on li "Close" at bounding box center [524, 28] width 72 height 31
click at [524, 33] on button "Close" at bounding box center [524, 27] width 72 height 29
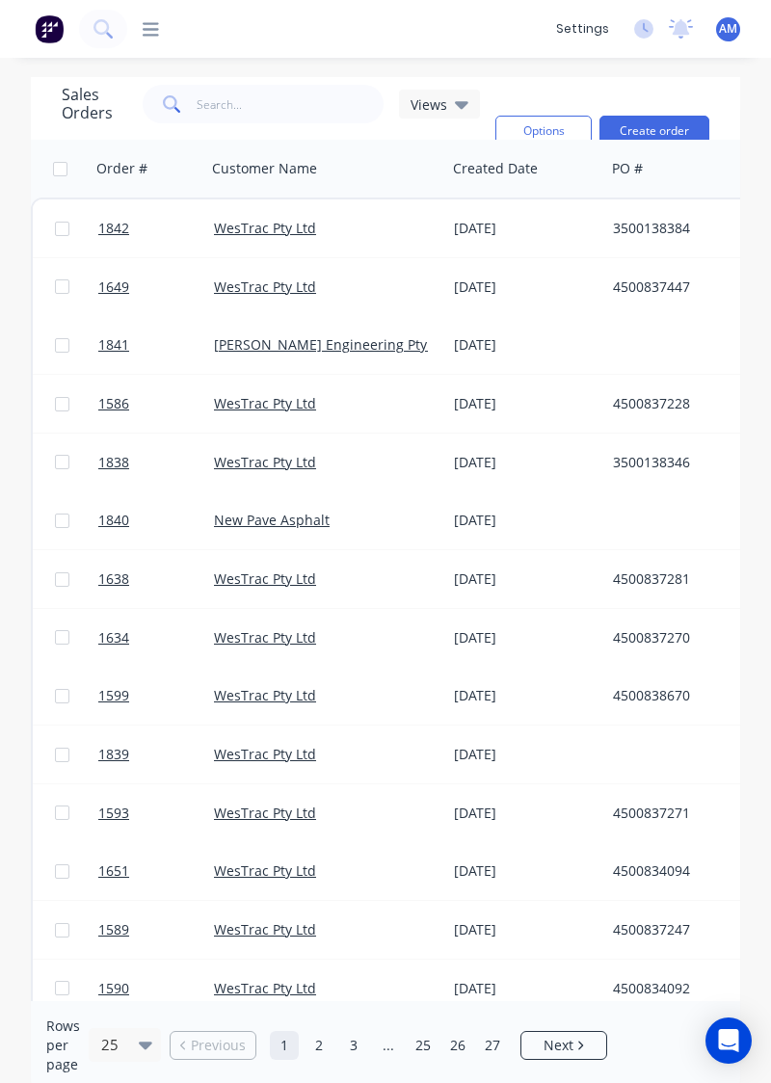
click at [557, 124] on button "Options" at bounding box center [543, 131] width 96 height 31
click at [436, 580] on div "WesTrac Pty Ltd" at bounding box center [327, 579] width 226 height 19
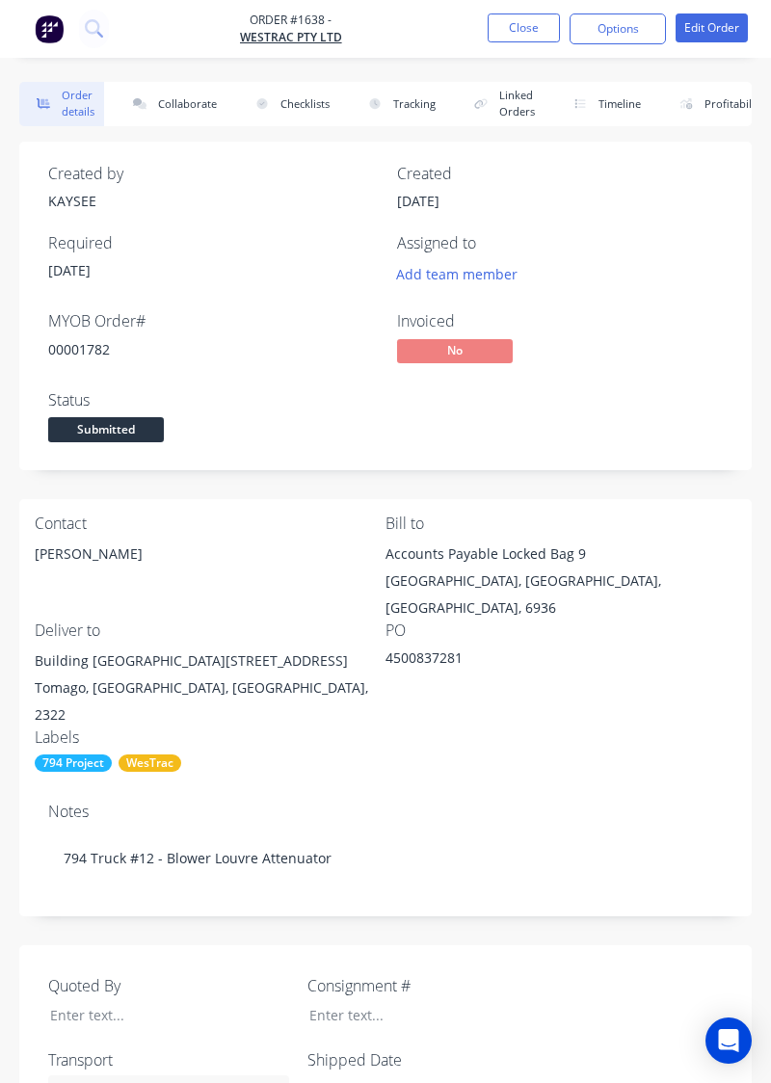
click at [146, 755] on div "WesTrac" at bounding box center [150, 763] width 63 height 17
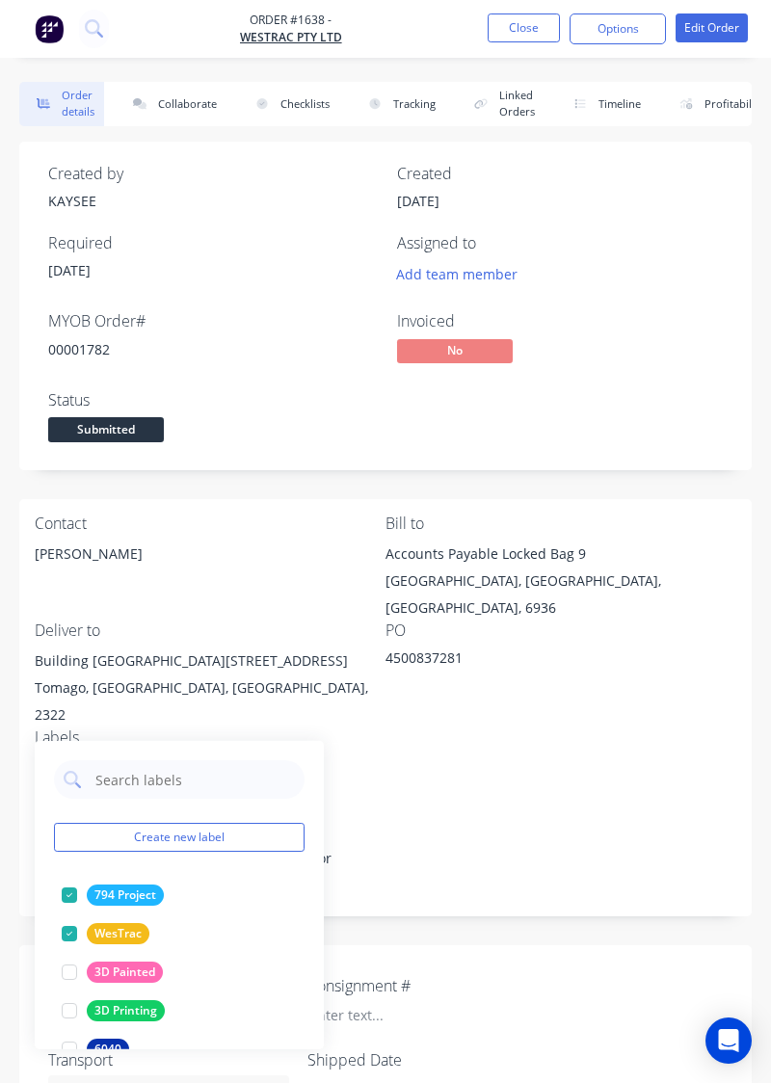
click at [104, 892] on div "794 Project" at bounding box center [125, 895] width 77 height 21
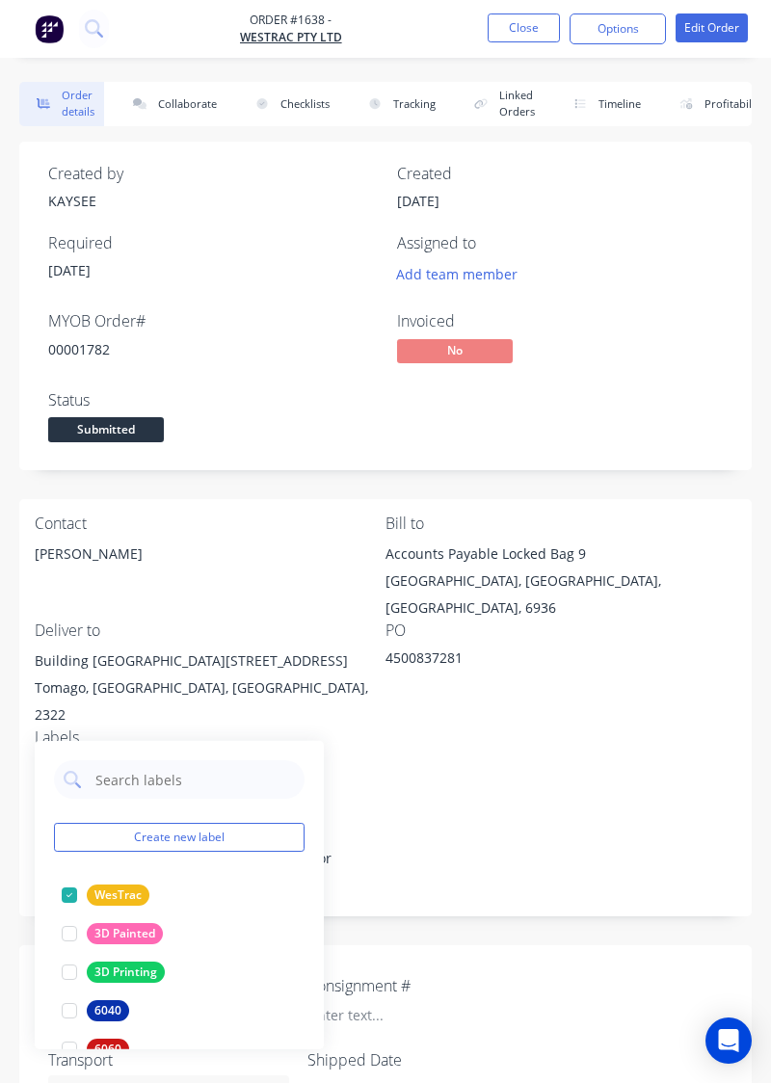
click at [86, 910] on div at bounding box center [69, 895] width 39 height 39
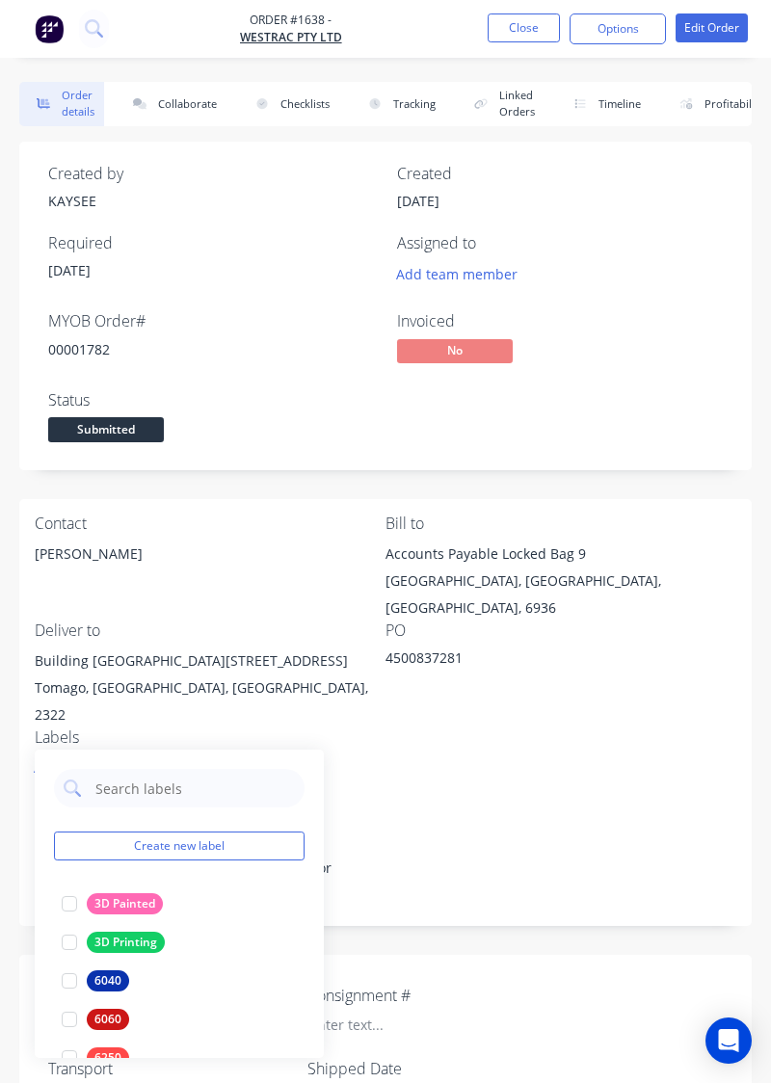
click at [48, 755] on button "Add labels" at bounding box center [68, 768] width 89 height 26
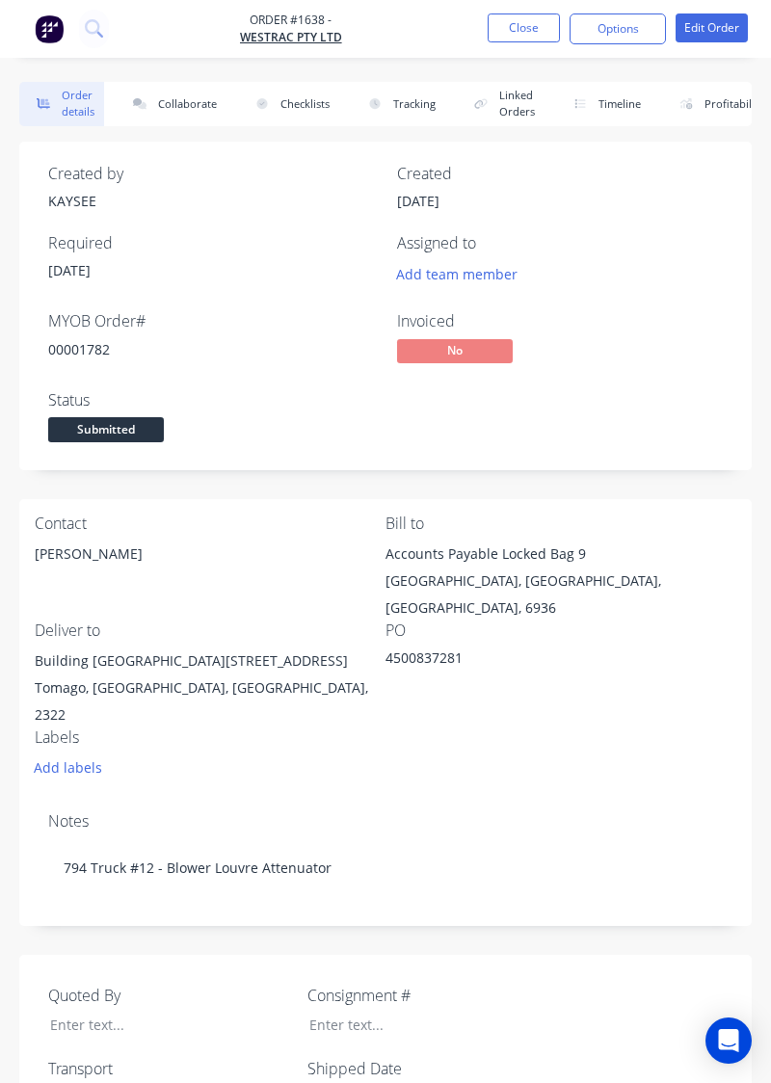
click at [60, 755] on button "Add labels" at bounding box center [68, 768] width 89 height 26
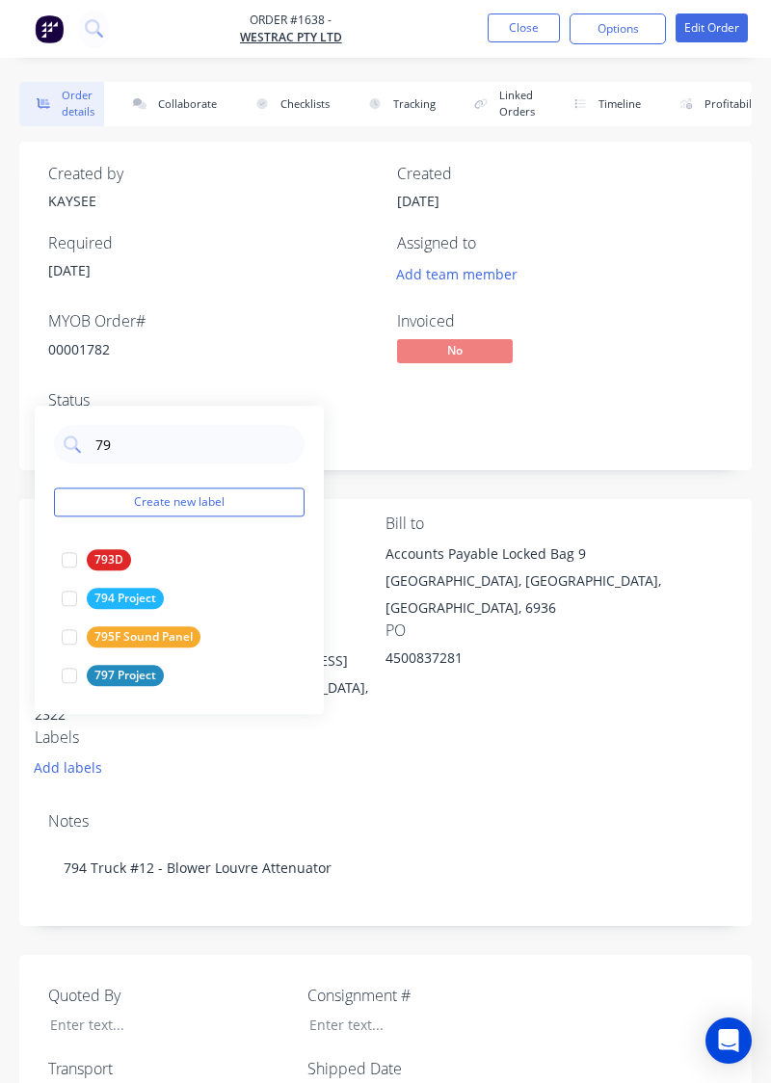
click at [112, 599] on div "794 Project" at bounding box center [125, 598] width 77 height 21
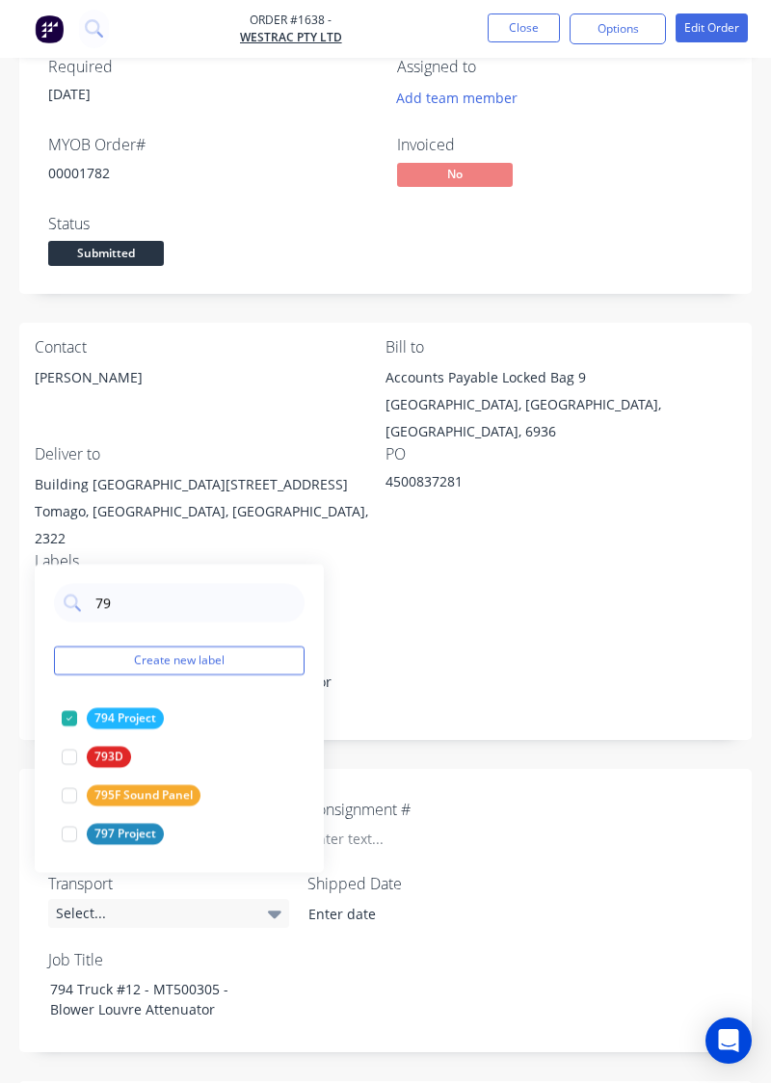
scroll to position [177, 0]
click at [121, 607] on input "79" at bounding box center [193, 602] width 201 height 39
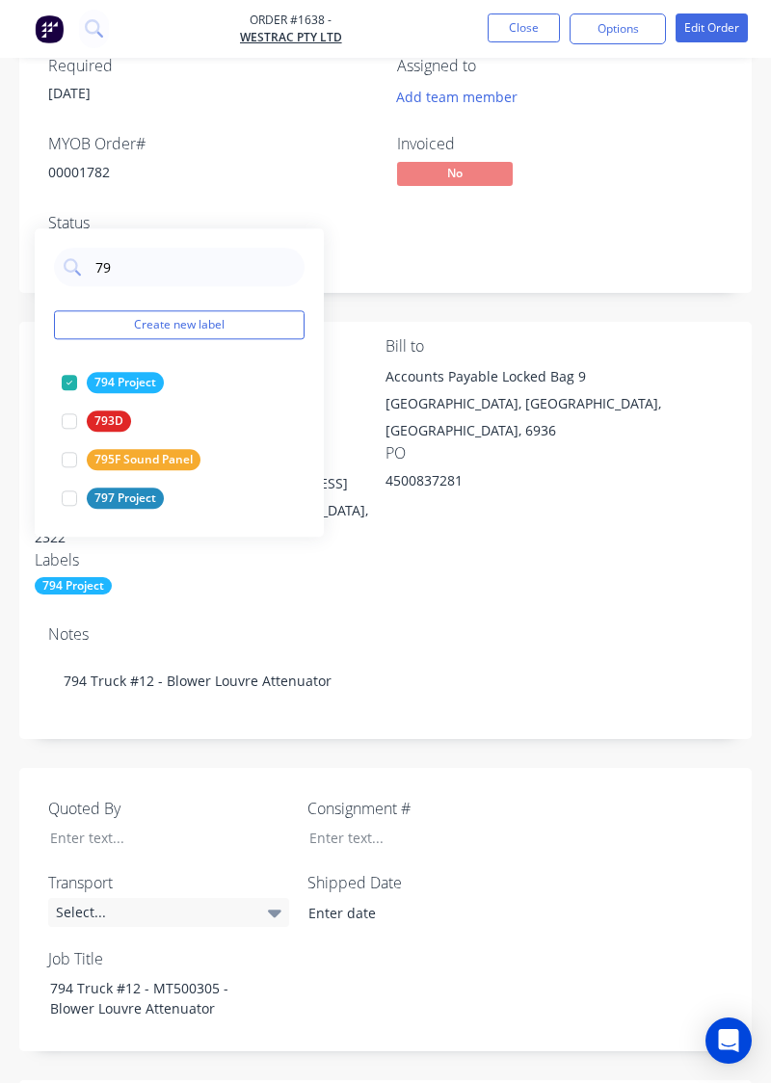
type input "7"
type input "[PERSON_NAME]"
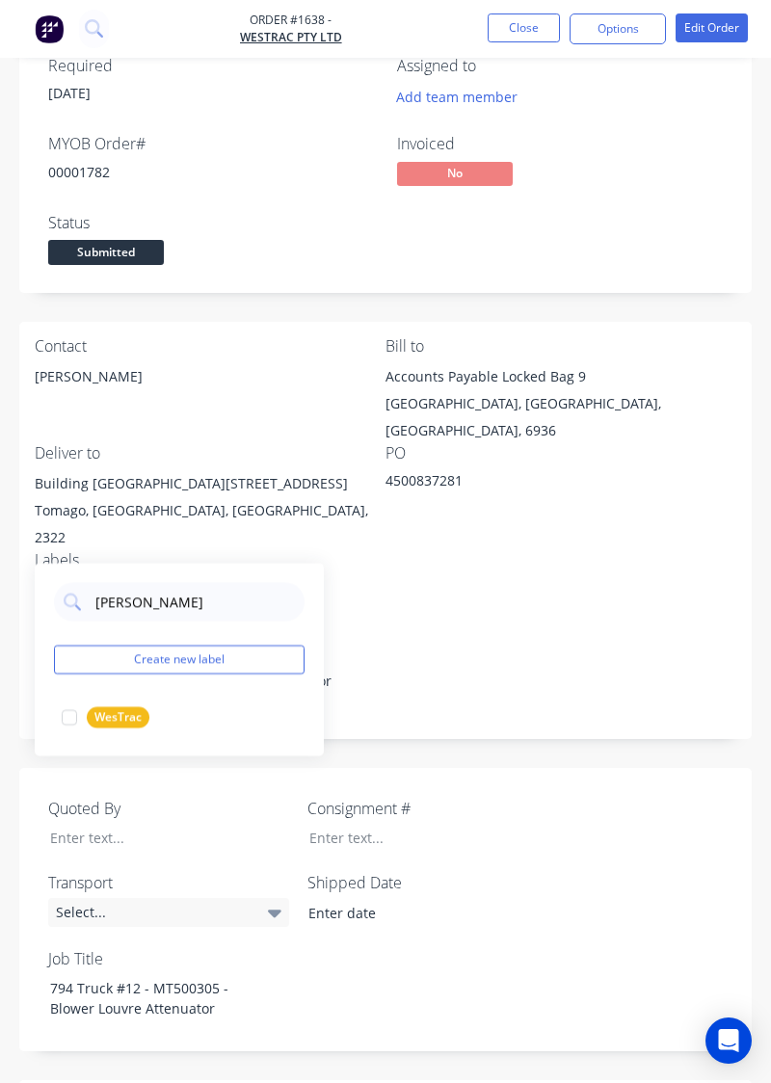
click at [86, 728] on div at bounding box center [69, 718] width 39 height 39
click at [544, 625] on div "Notes" at bounding box center [385, 634] width 675 height 18
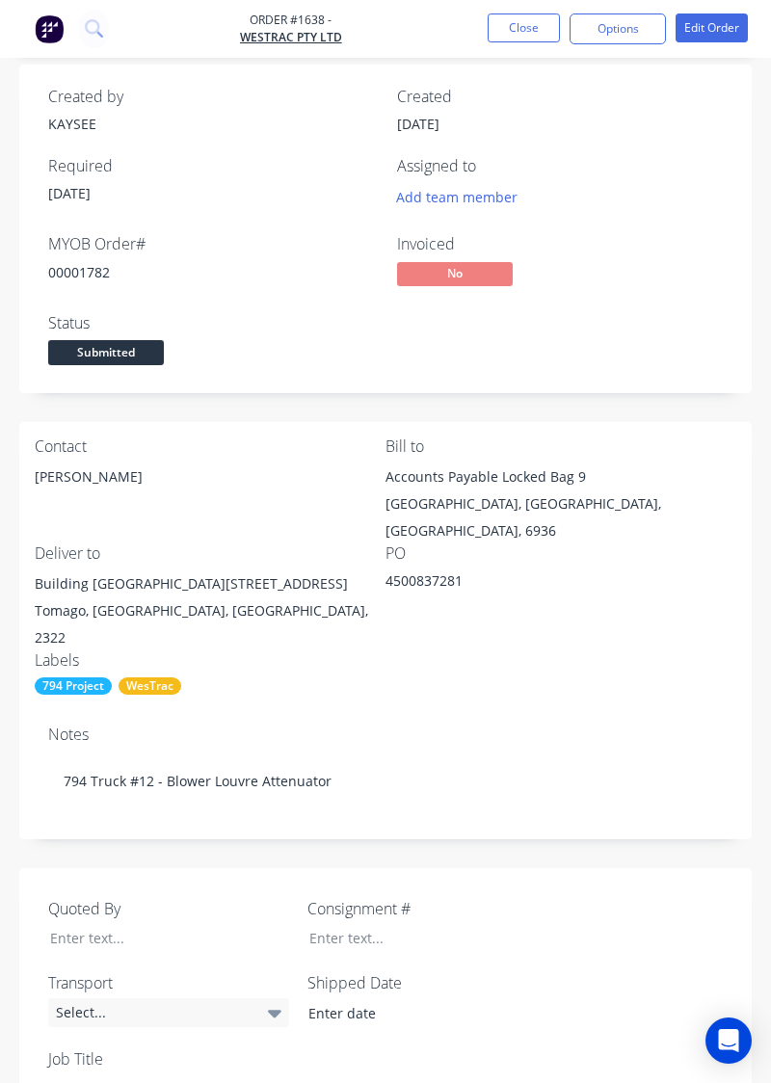
scroll to position [78, 0]
